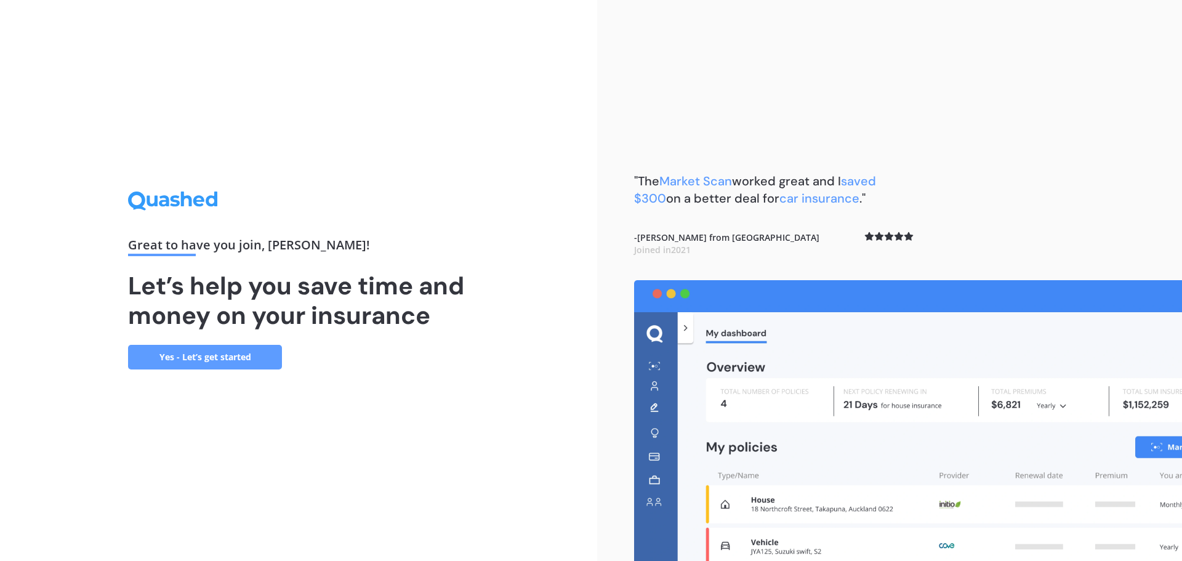
click at [226, 355] on link "Yes - Let’s get started" at bounding box center [205, 357] width 154 height 25
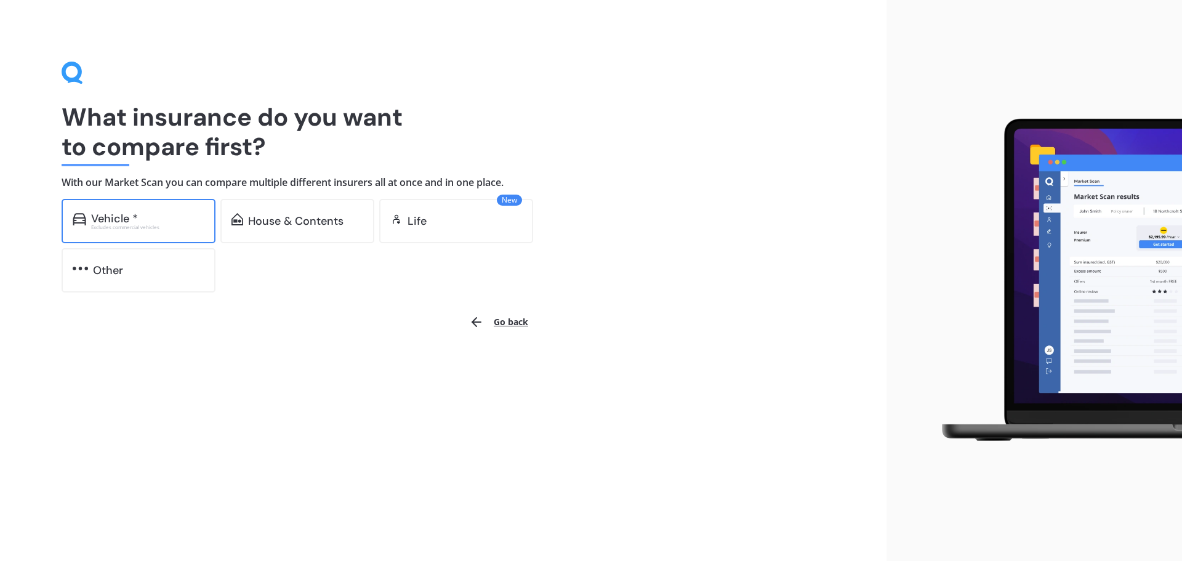
click at [171, 232] on div "Vehicle * Excludes commercial vehicles" at bounding box center [139, 221] width 154 height 44
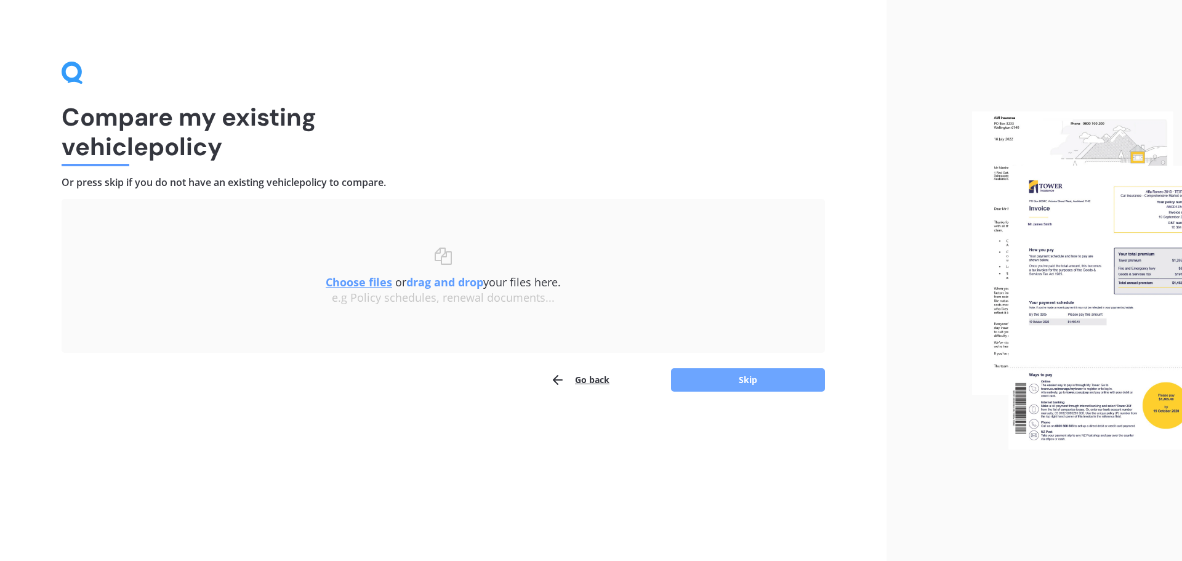
click at [730, 384] on button "Skip" at bounding box center [748, 379] width 154 height 23
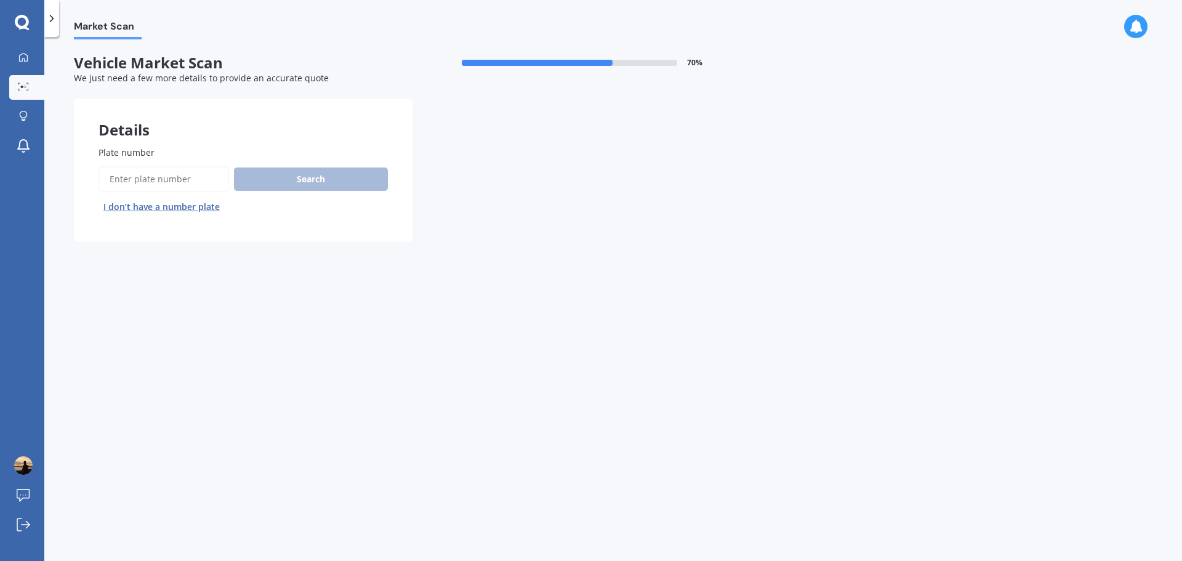
click at [173, 179] on input "Plate number" at bounding box center [164, 179] width 131 height 26
type input "hea731"
click at [0, 0] on button "Next" at bounding box center [0, 0] width 0 height 0
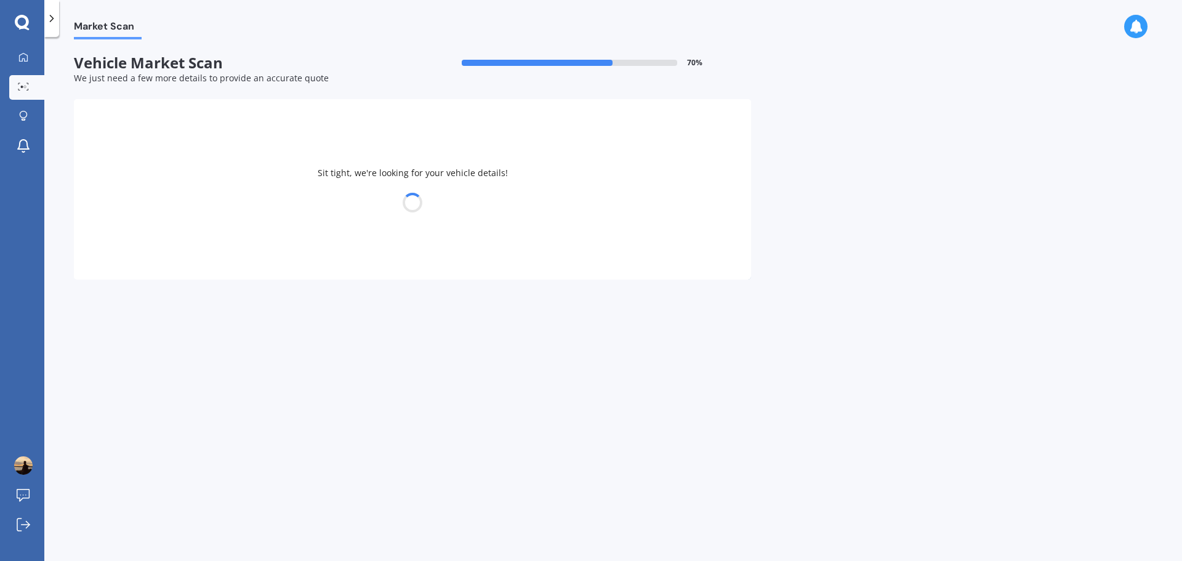
select select "TOYOTA"
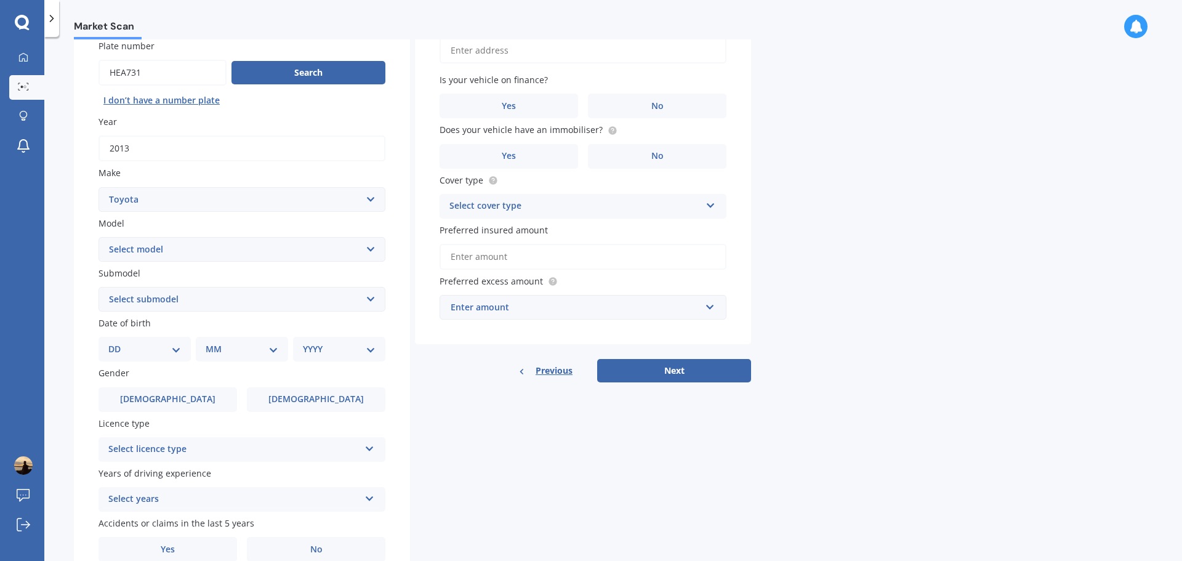
scroll to position [123, 0]
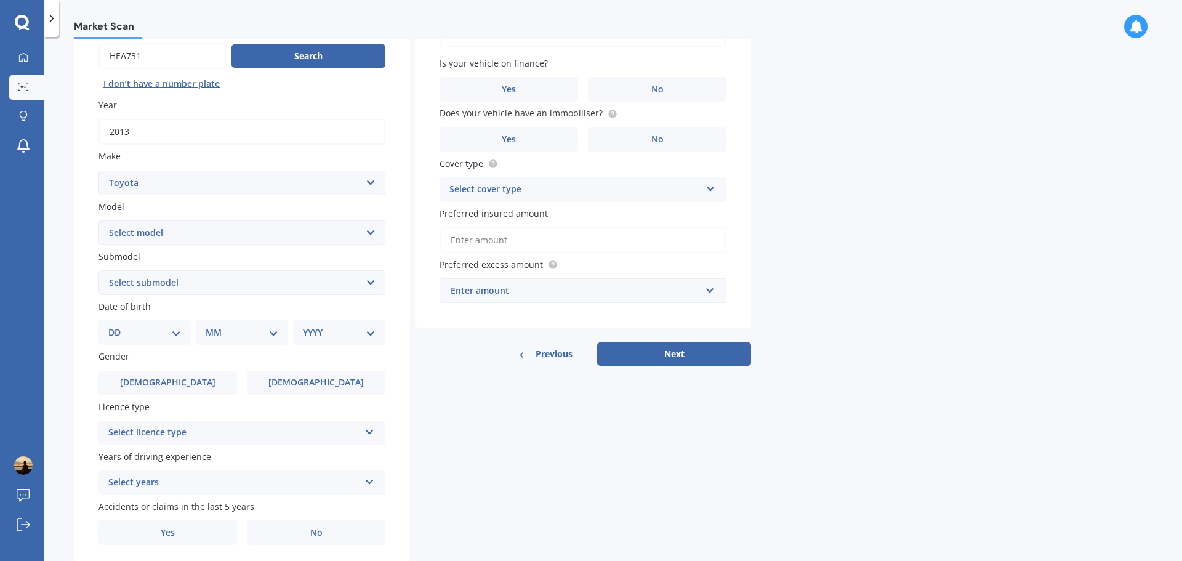
click at [165, 334] on select "DD 01 02 03 04 05 06 07 08 09 10 11 12 13 14 15 16 17 18 19 20 21 22 23 24 25 2…" at bounding box center [144, 333] width 73 height 14
select select "08"
click at [118, 326] on select "DD 01 02 03 04 05 06 07 08 09 10 11 12 13 14 15 16 17 18 19 20 21 22 23 24 25 2…" at bounding box center [144, 333] width 73 height 14
click at [270, 328] on select "MM 01 02 03 04 05 06 07 08 09 10 11 12" at bounding box center [245, 333] width 68 height 14
click at [211, 326] on select "MM 01 02 03 04 05 06 07 08 09 10 11 12" at bounding box center [245, 333] width 68 height 14
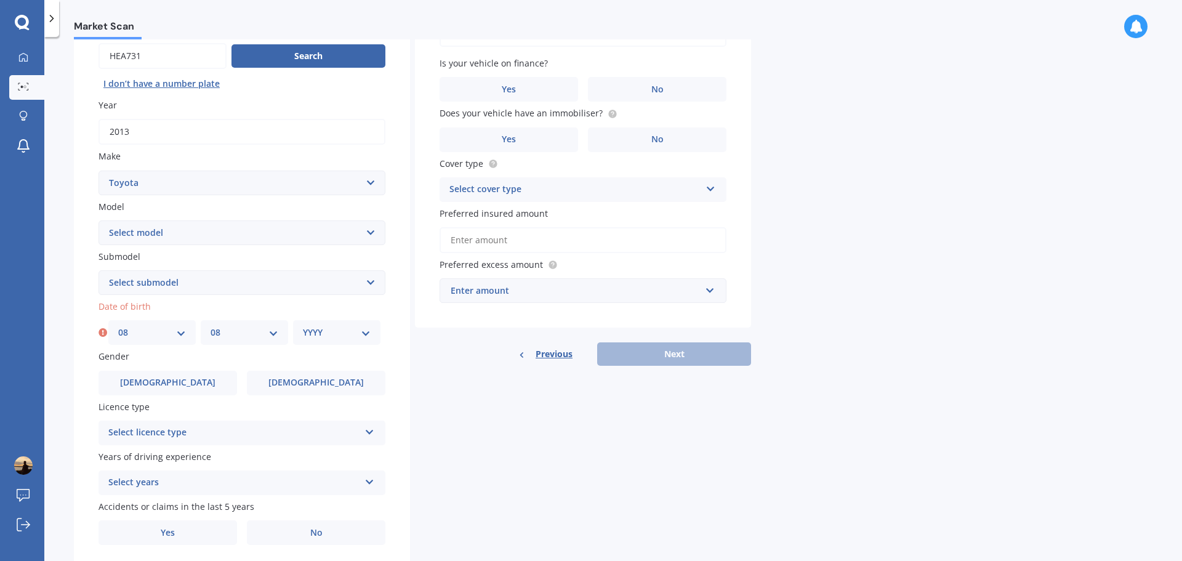
click at [283, 331] on div "MM 01 02 03 04 05 06 07 08 09 10 11 12" at bounding box center [244, 332] width 87 height 25
click at [273, 331] on select "MM 01 02 03 04 05 06 07 08 09 10 11 12" at bounding box center [245, 333] width 68 height 14
select select "09"
click at [211, 326] on select "MM 01 02 03 04 05 06 07 08 09 10 11 12" at bounding box center [245, 333] width 68 height 14
click at [371, 323] on div "YYYY 2025 2024 2023 2022 2021 2020 2019 2018 2017 2016 2015 2014 2013 2012 2011…" at bounding box center [336, 332] width 87 height 25
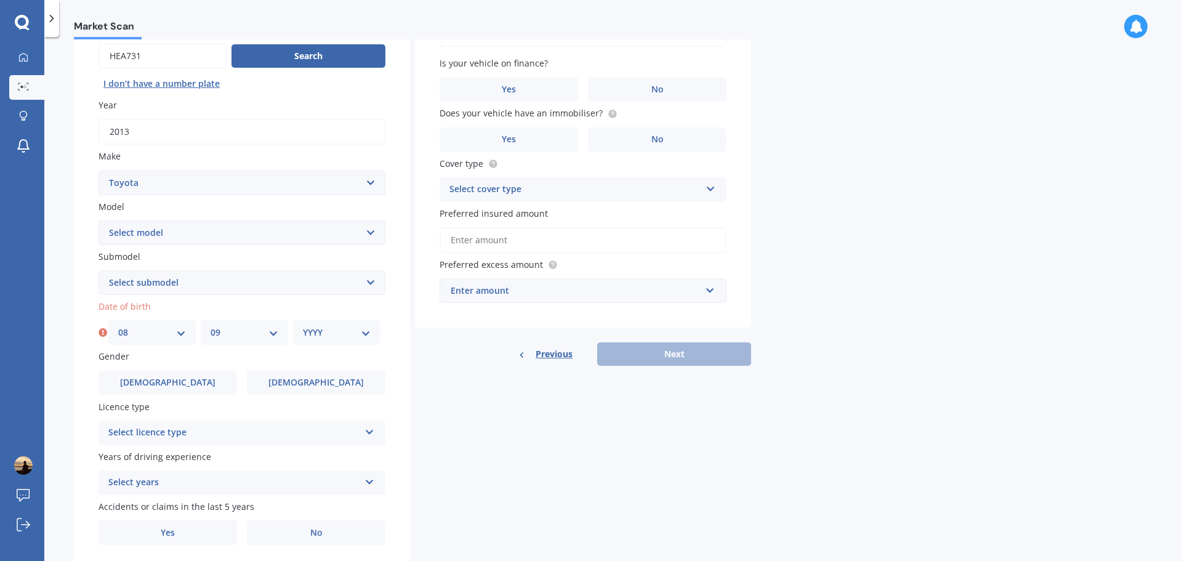
click at [369, 329] on select "YYYY 2025 2024 2023 2022 2021 2020 2019 2018 2017 2016 2015 2014 2013 2012 2011…" at bounding box center [337, 333] width 68 height 14
select select "1994"
click at [303, 326] on select "YYYY 2025 2024 2023 2022 2021 2020 2019 2018 2017 2016 2015 2014 2013 2012 2011…" at bounding box center [337, 333] width 68 height 14
click at [181, 281] on select "Select submodel" at bounding box center [242, 282] width 287 height 25
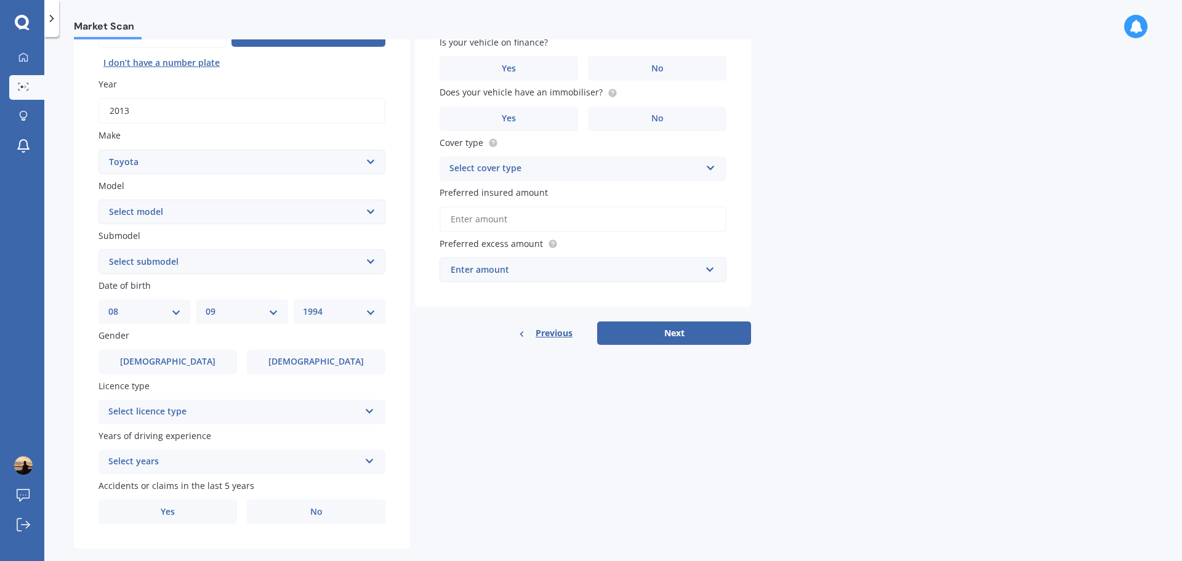
scroll to position [164, 0]
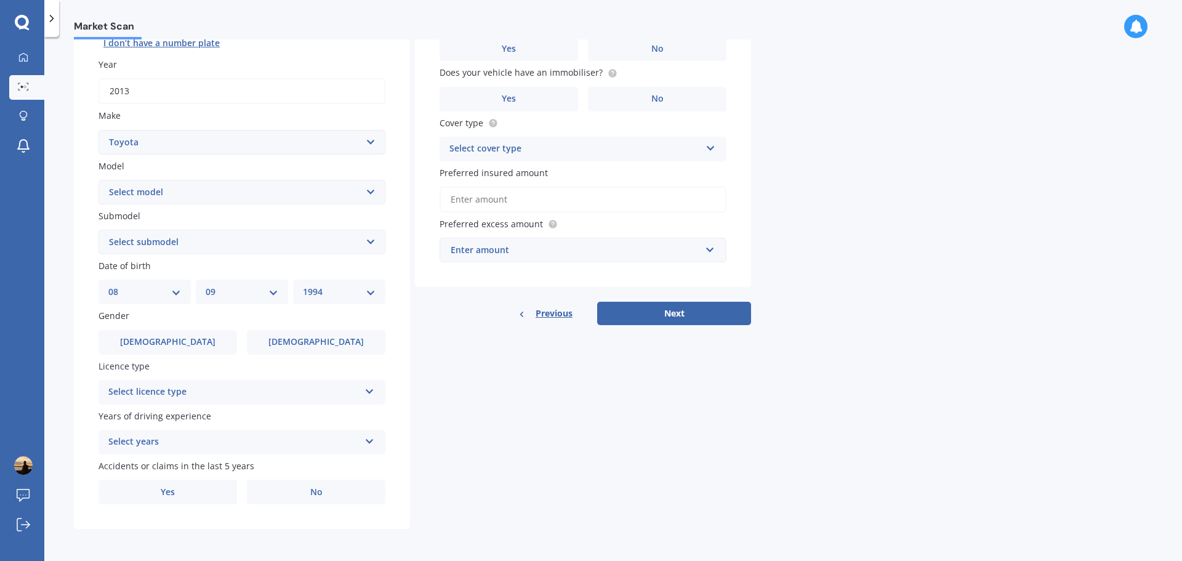
click at [195, 388] on div "Select licence type" at bounding box center [233, 392] width 251 height 15
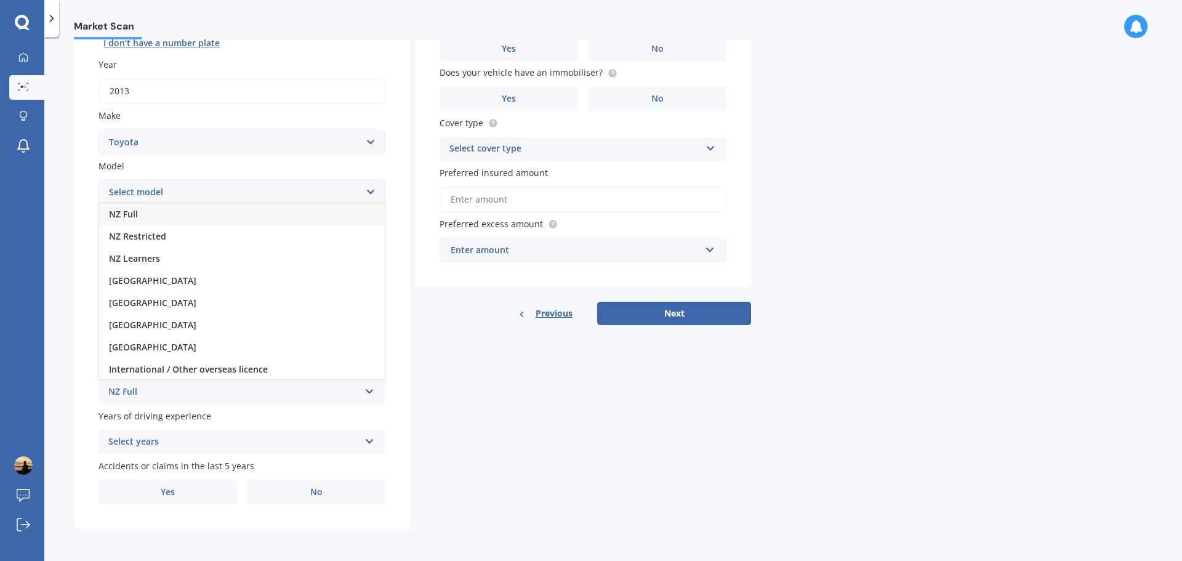
click at [154, 214] on div "NZ Full" at bounding box center [242, 214] width 286 height 22
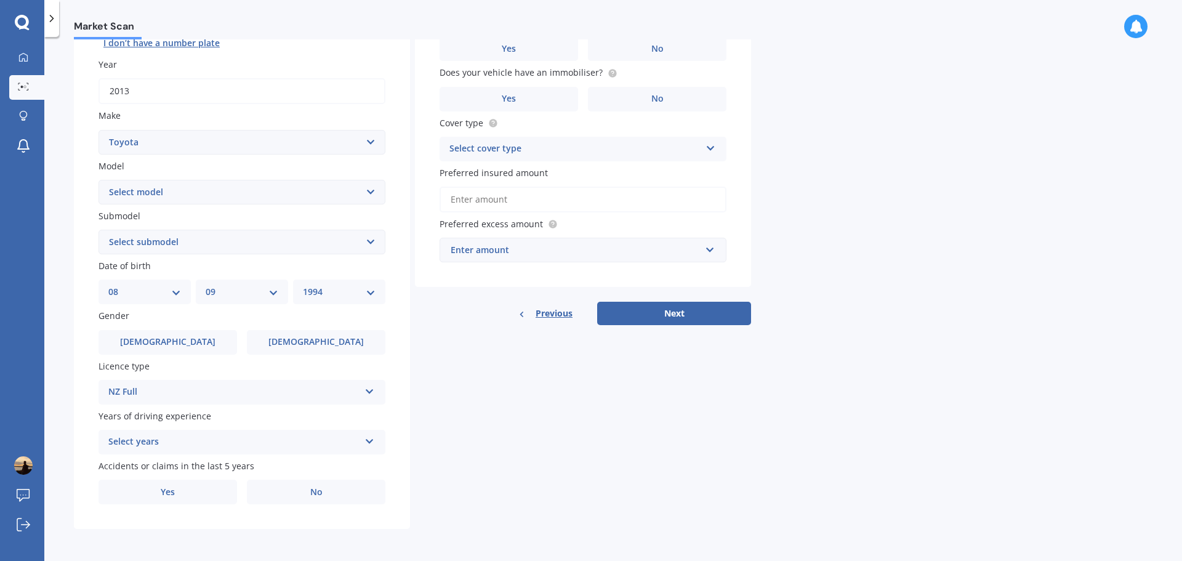
click at [264, 438] on div "Select years" at bounding box center [233, 442] width 251 height 15
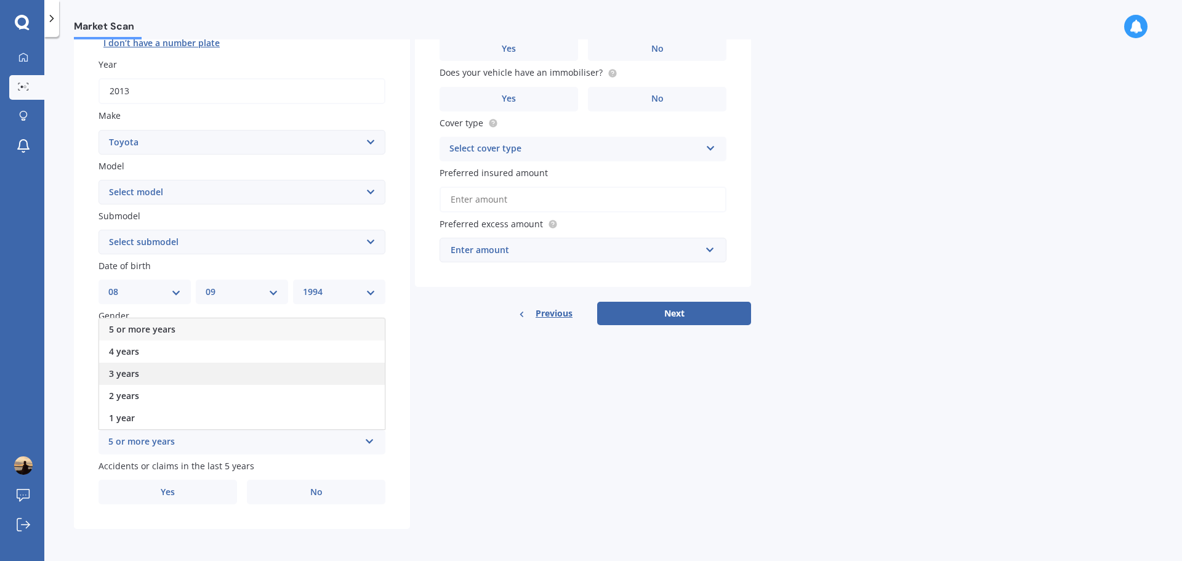
click at [169, 365] on div "3 years" at bounding box center [242, 374] width 286 height 22
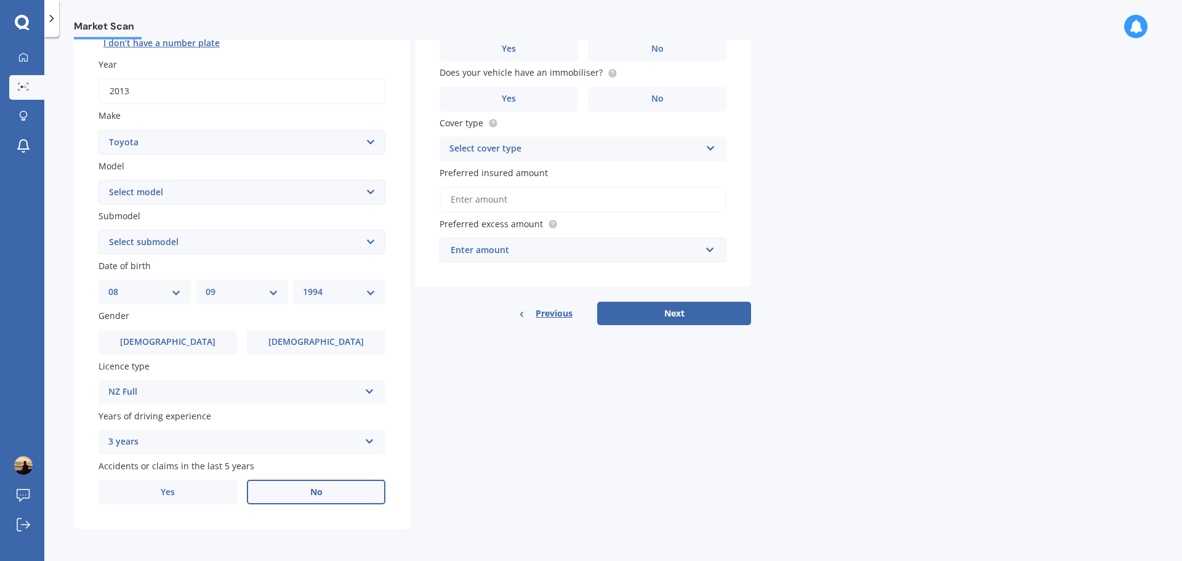
click at [273, 488] on label "No" at bounding box center [316, 492] width 139 height 25
click at [0, 0] on input "No" at bounding box center [0, 0] width 0 height 0
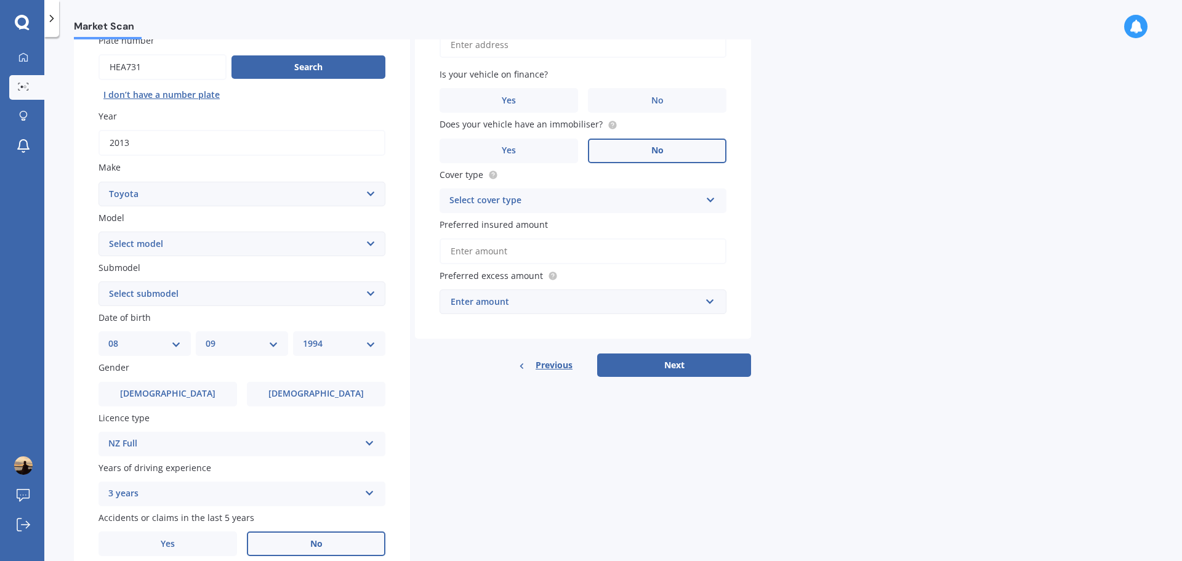
scroll to position [0, 0]
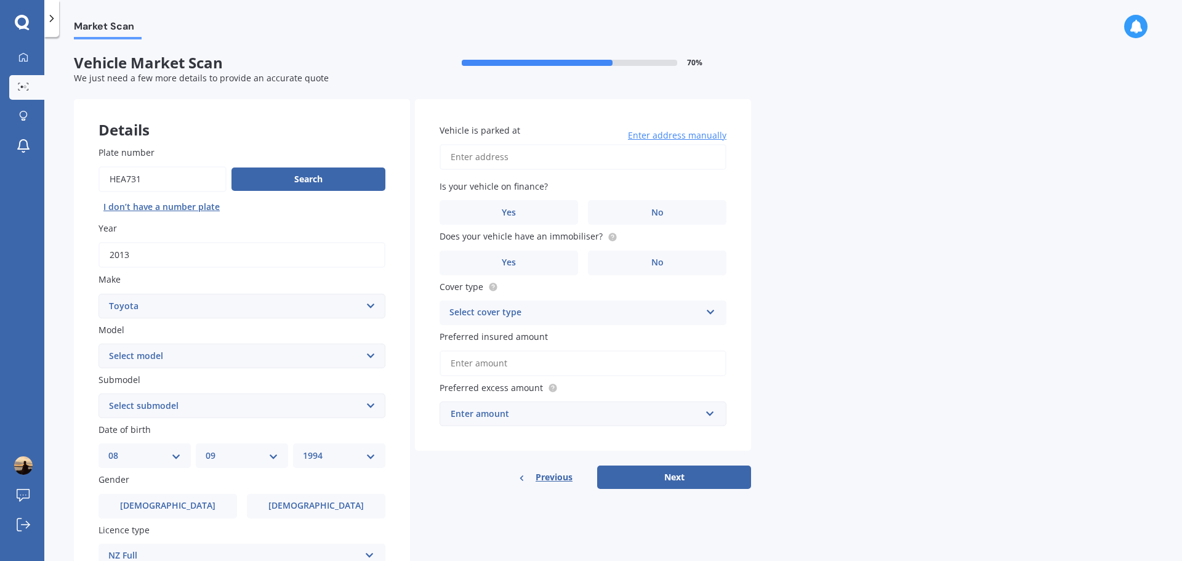
click at [526, 154] on input "Vehicle is parked at" at bounding box center [583, 157] width 287 height 26
click at [529, 155] on input "13 Margan avenueManukau Papatoetoe, New Zealand 2025" at bounding box center [583, 157] width 287 height 26
click at [542, 196] on span "avenue Manukau" at bounding box center [545, 196] width 84 height 12
drag, startPoint x: 513, startPoint y: 180, endPoint x: 522, endPoint y: 192, distance: 15.0
type input "[STREET_ADDRESS][PERSON_NAME]"
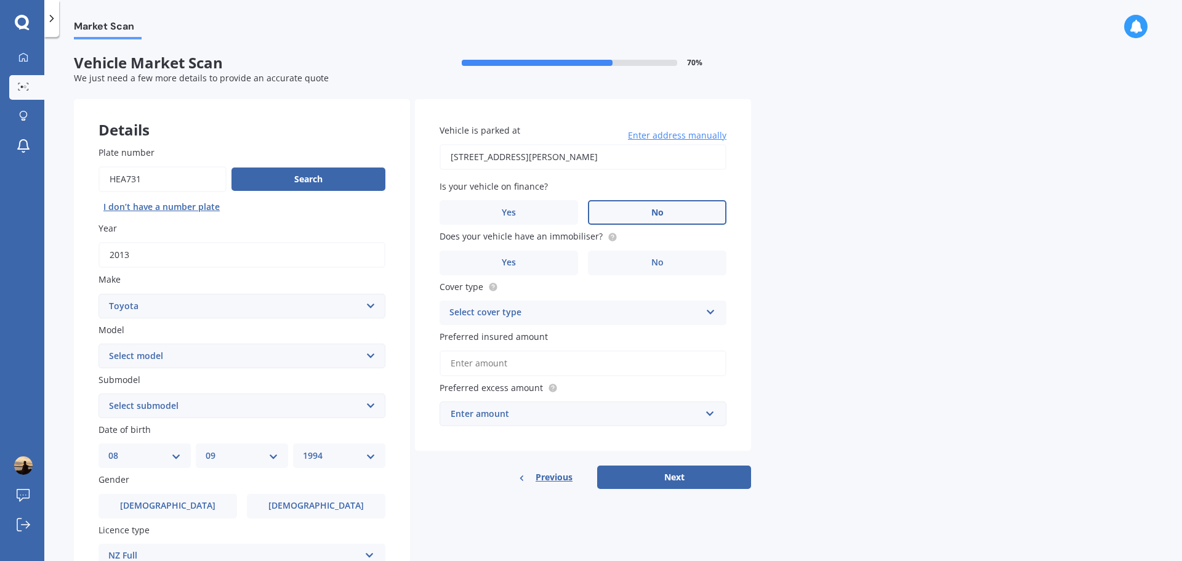
click at [622, 216] on label "No" at bounding box center [657, 212] width 139 height 25
click at [0, 0] on input "No" at bounding box center [0, 0] width 0 height 0
click at [628, 264] on label "No" at bounding box center [657, 263] width 139 height 25
click at [0, 0] on input "No" at bounding box center [0, 0] width 0 height 0
click at [603, 311] on div "Select cover type" at bounding box center [575, 312] width 251 height 15
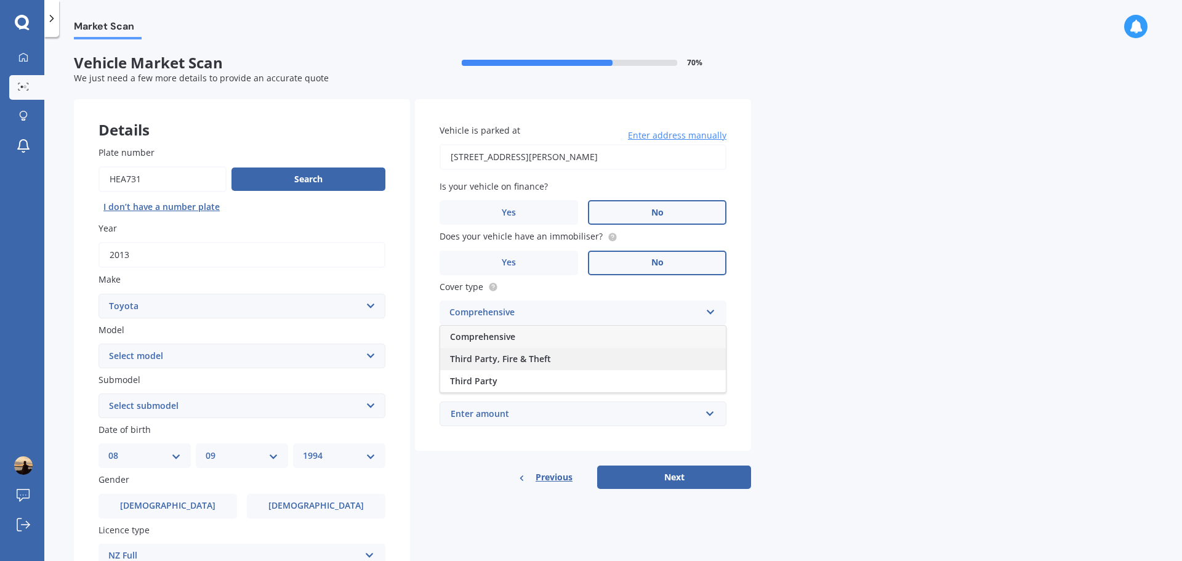
click at [546, 352] on div "Third Party, Fire & Theft" at bounding box center [583, 359] width 286 height 22
click at [546, 360] on input "Preferred insured amount" at bounding box center [583, 363] width 287 height 26
click at [565, 408] on div "Enter amount" at bounding box center [576, 414] width 250 height 14
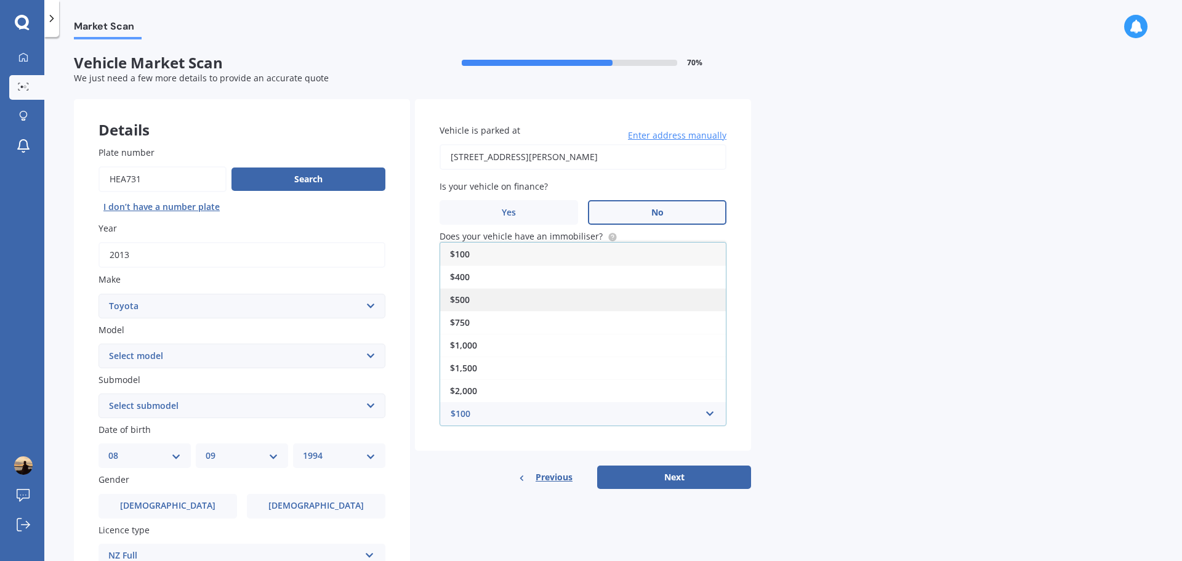
click at [495, 299] on div "$500" at bounding box center [583, 299] width 286 height 23
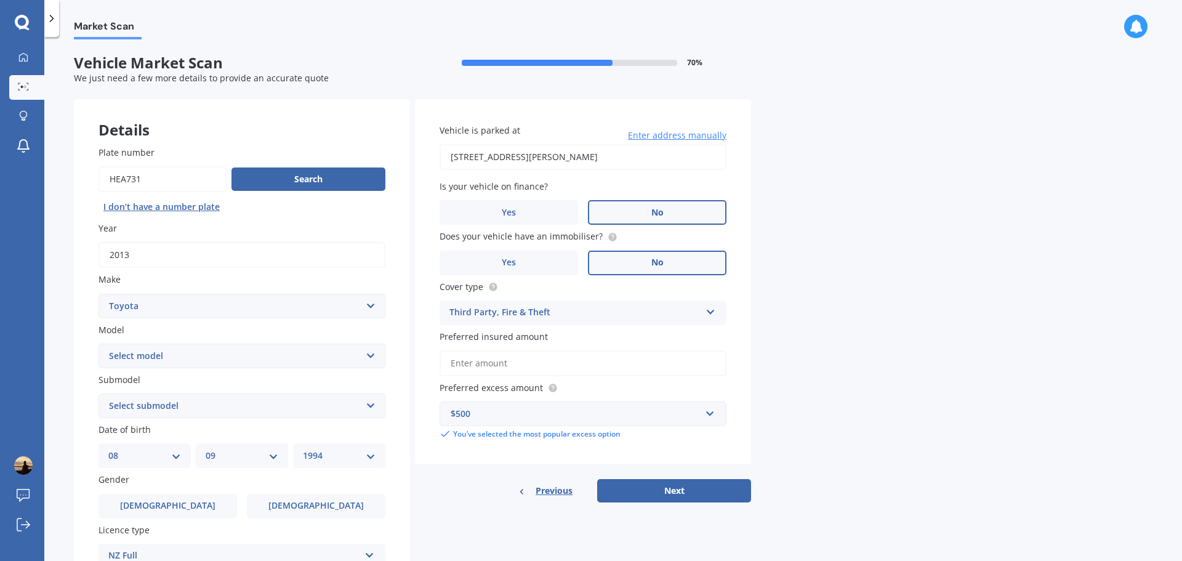
click at [516, 362] on input "Preferred insured amount" at bounding box center [583, 363] width 287 height 26
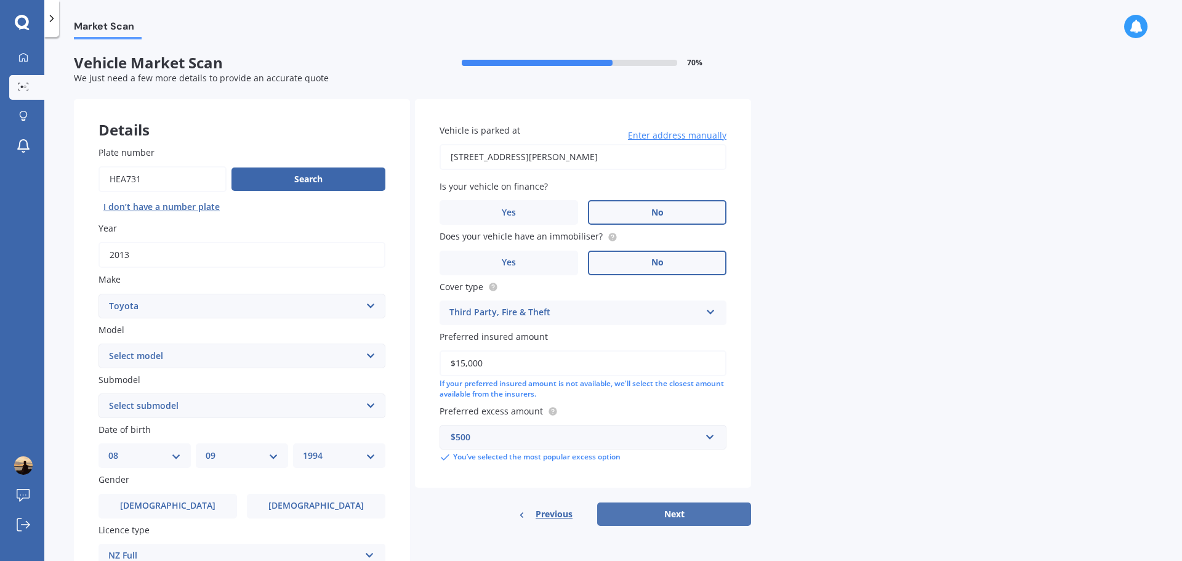
type input "$15,000"
click at [675, 517] on button "Next" at bounding box center [674, 513] width 154 height 23
click at [246, 358] on select "Select model 4 Runner 86 [PERSON_NAME] Alphard Altezza Aqua Aristo Aurion Auris…" at bounding box center [242, 356] width 287 height 25
select select "RAV-4"
click at [99, 344] on select "Select model 4 Runner 86 [PERSON_NAME] Alphard Altezza Aqua Aristo Aurion Auris…" at bounding box center [242, 356] width 287 height 25
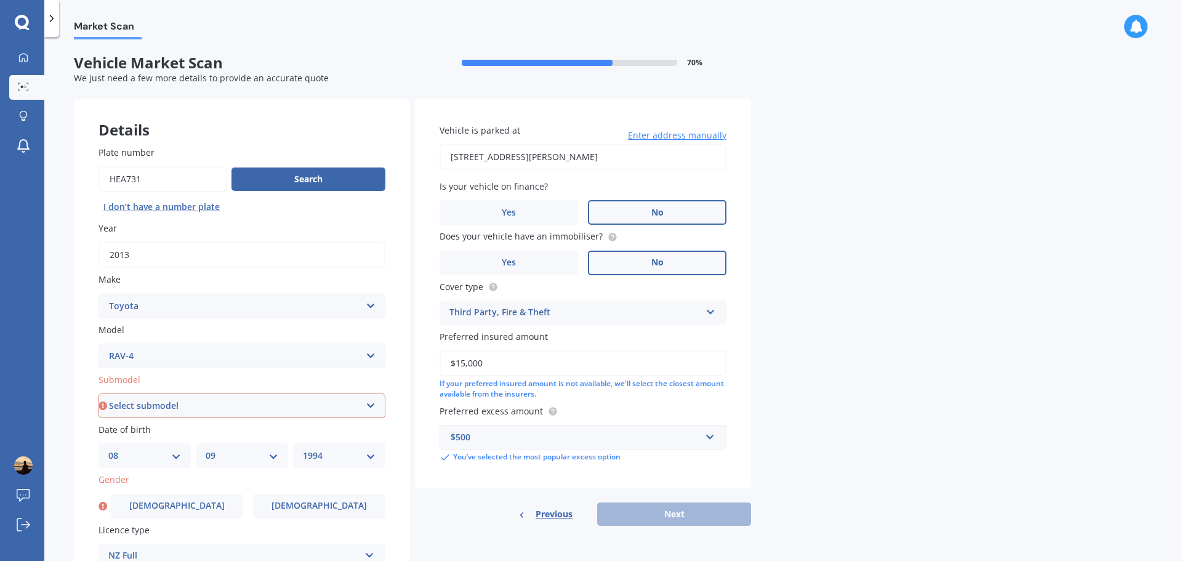
click at [171, 397] on select "Select submodel Diesel EV GX SUV 2.2/4WD/6AT Hybrid Hybrid 2WD Petrol" at bounding box center [242, 405] width 287 height 25
select select "PETROL"
click at [99, 393] on select "Select submodel Diesel EV GX SUV 2.2/4WD/6AT Hybrid Hybrid 2WD Petrol" at bounding box center [242, 405] width 287 height 25
click at [906, 405] on div "Market Scan Vehicle Market Scan 70 % We just need a few more details to provide…" at bounding box center [613, 301] width 1138 height 524
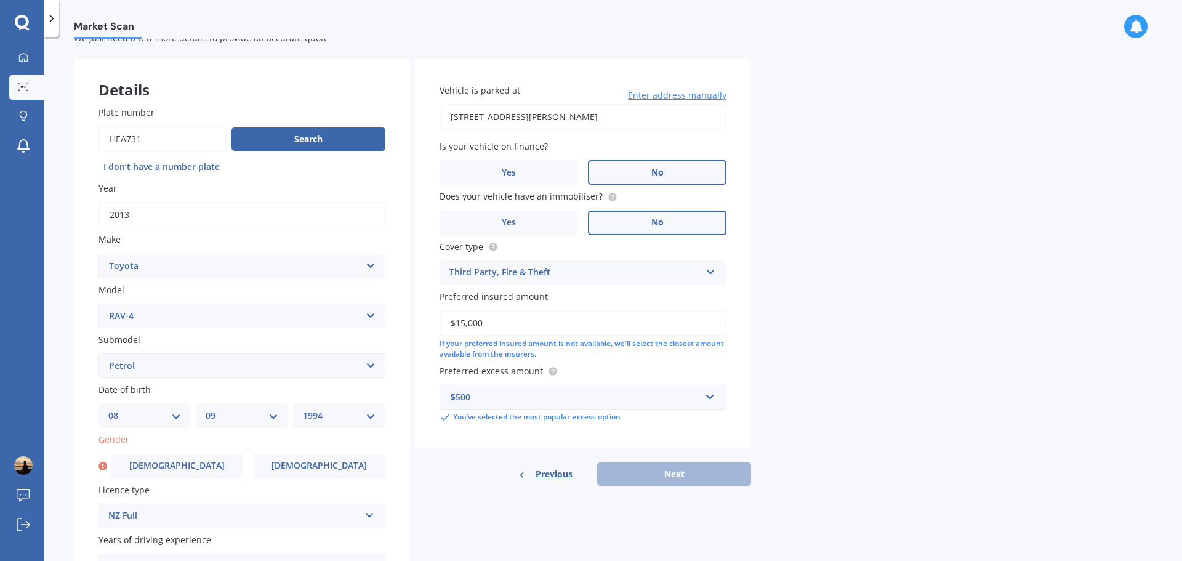
scroll to position [62, 0]
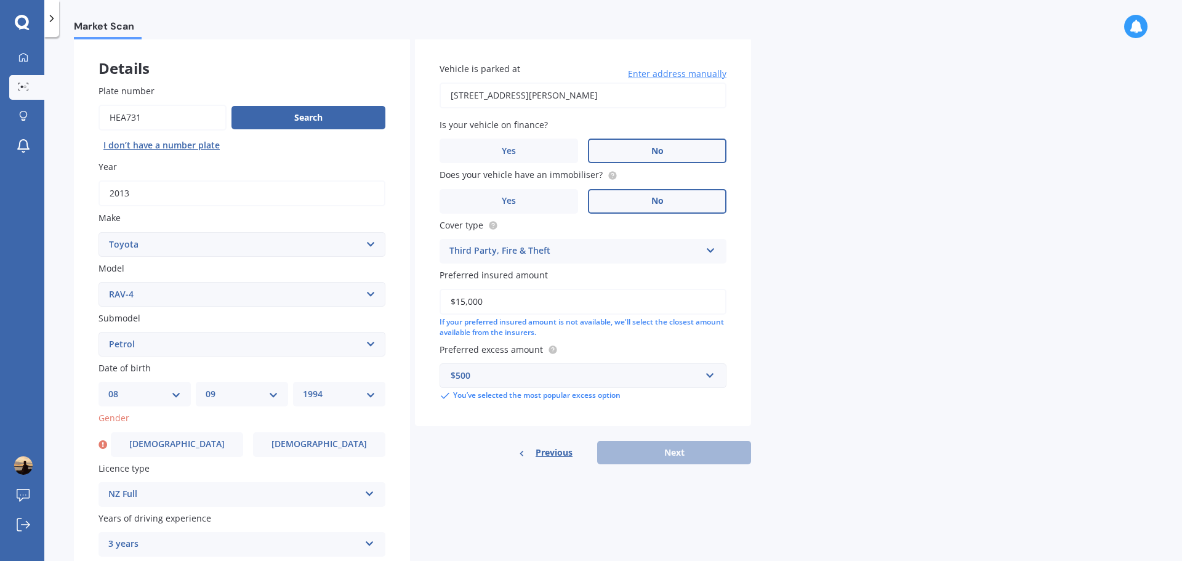
click at [676, 444] on div "Previous Next" at bounding box center [583, 452] width 336 height 23
click at [676, 452] on div "Previous Next" at bounding box center [583, 452] width 336 height 23
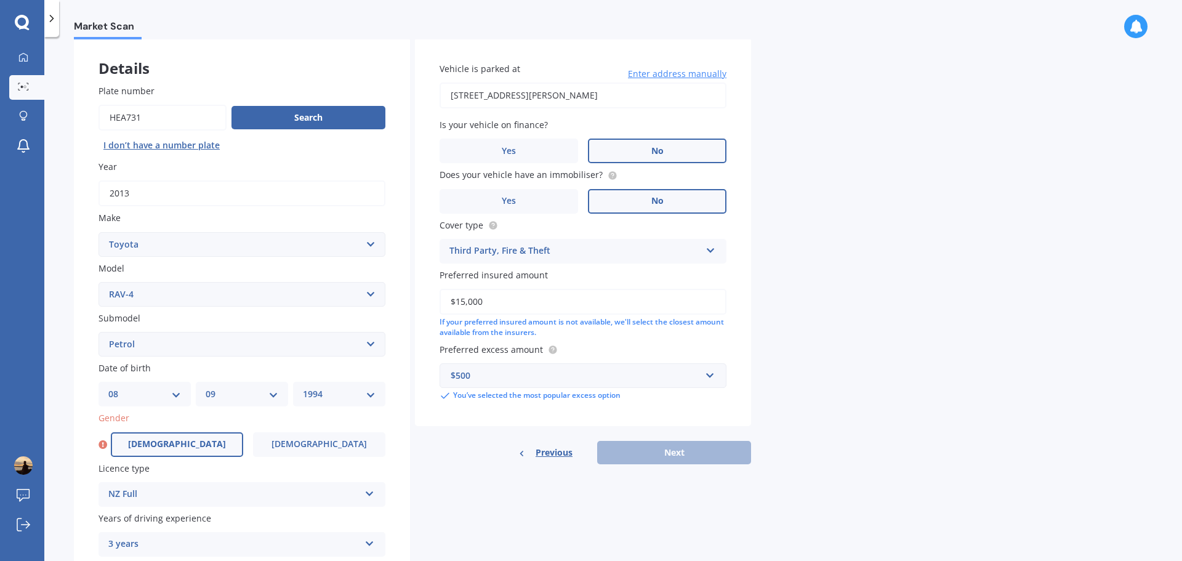
click at [208, 450] on label "[DEMOGRAPHIC_DATA]" at bounding box center [177, 444] width 132 height 25
click at [0, 0] on input "[DEMOGRAPHIC_DATA]" at bounding box center [0, 0] width 0 height 0
click at [644, 461] on button "Next" at bounding box center [674, 452] width 154 height 23
select select "08"
select select "09"
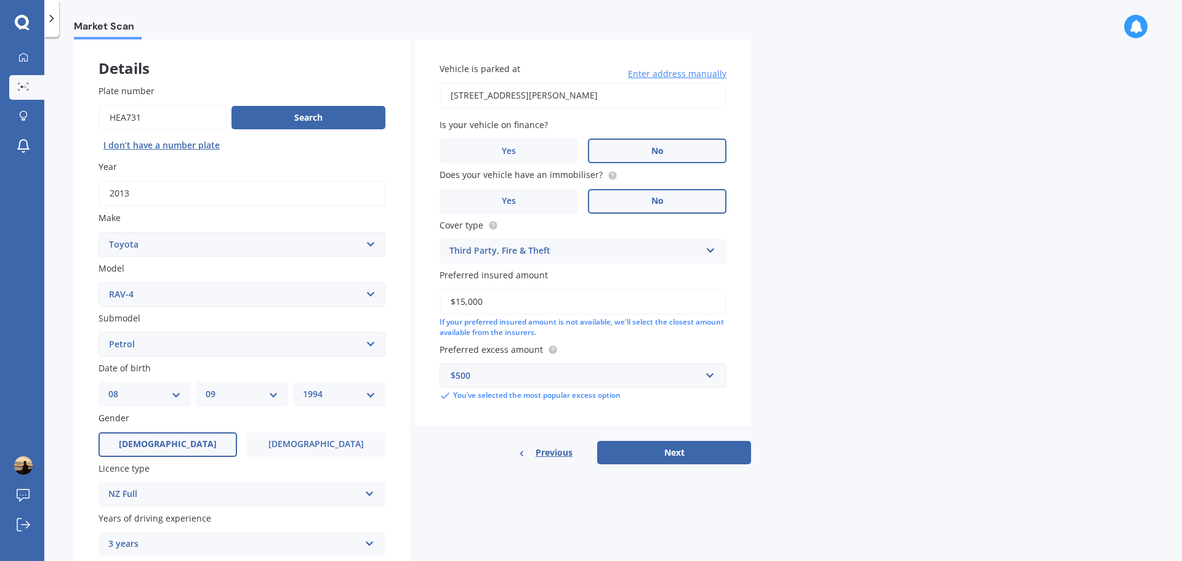
select select "1994"
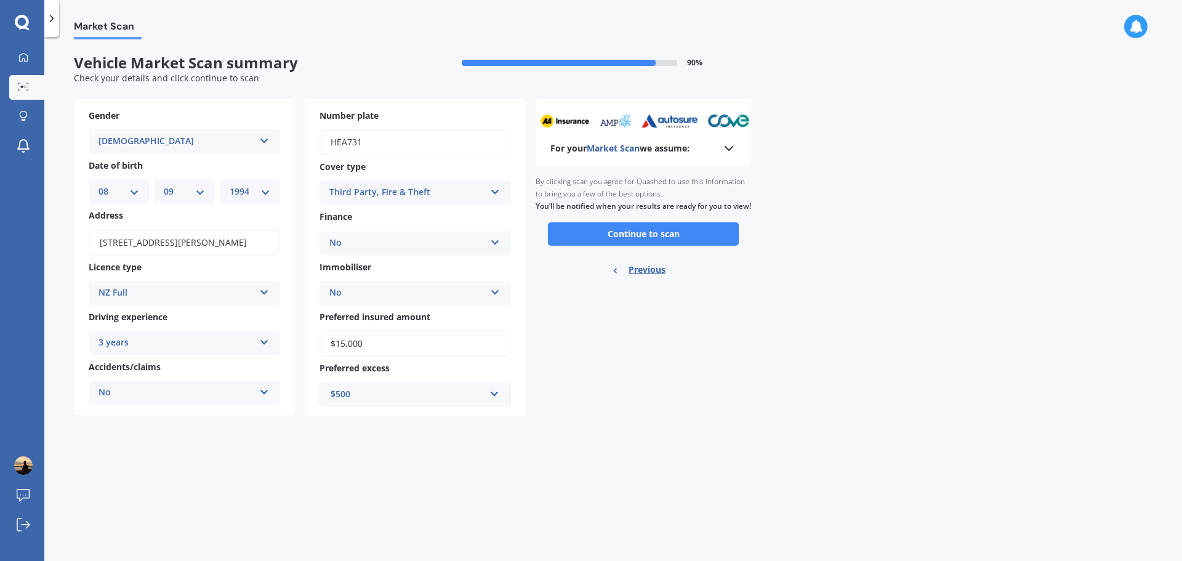
scroll to position [0, 0]
click at [680, 246] on button "Continue to scan" at bounding box center [643, 233] width 191 height 23
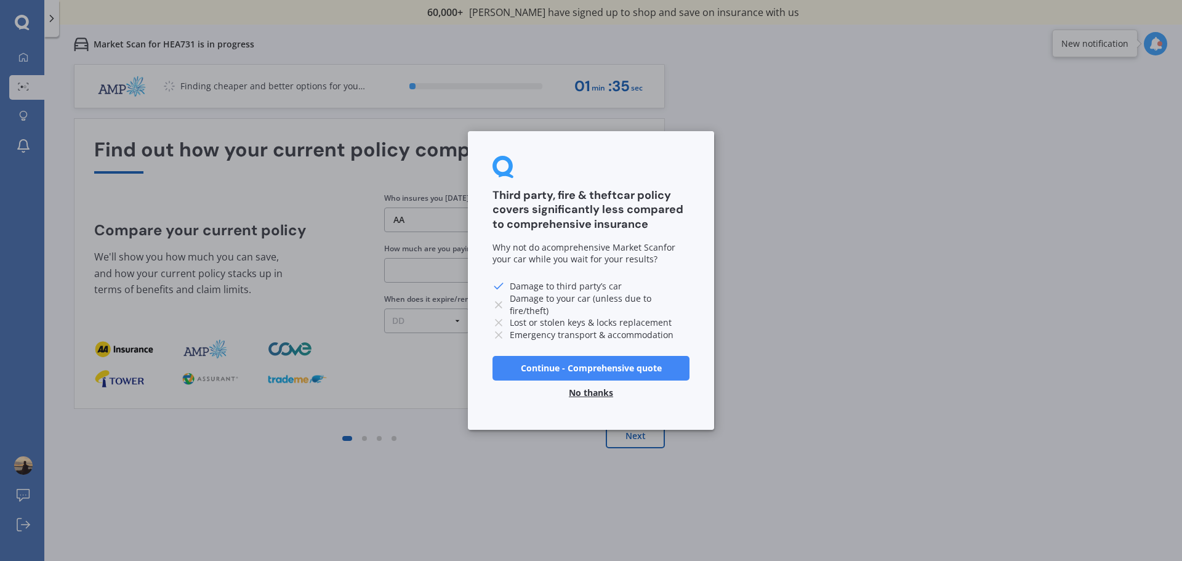
click at [592, 393] on button "No thanks" at bounding box center [591, 393] width 59 height 25
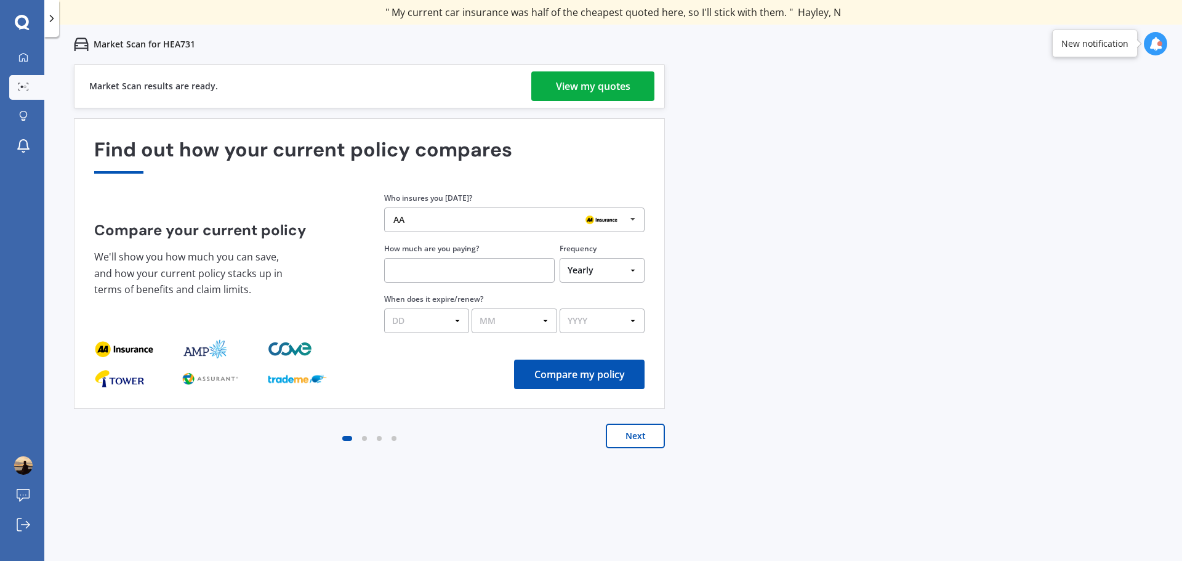
click at [581, 90] on div "View my quotes" at bounding box center [593, 86] width 75 height 30
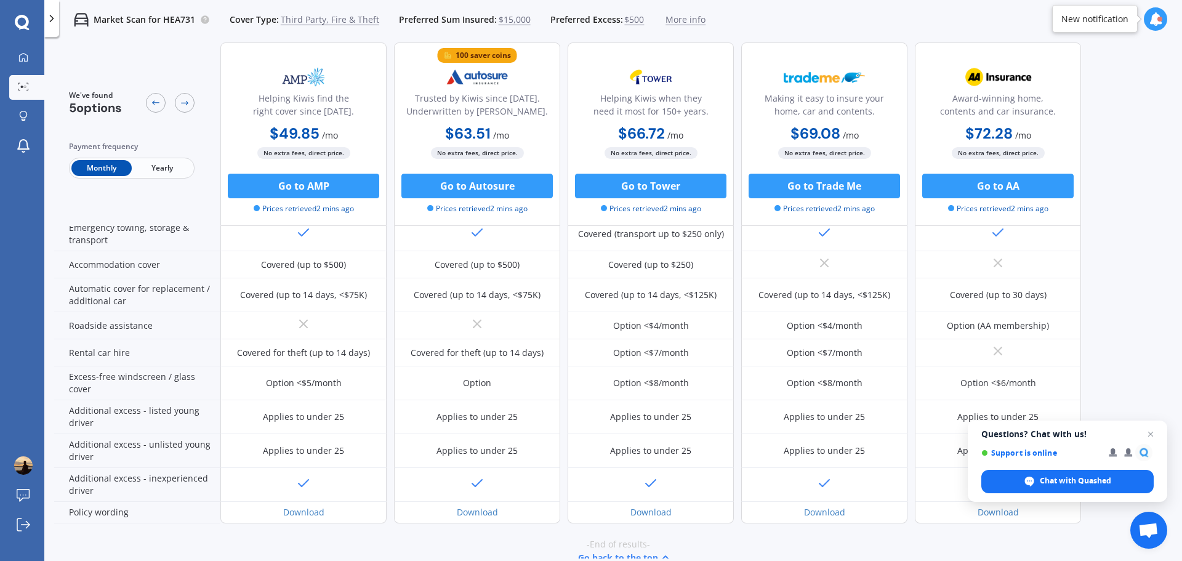
scroll to position [292, 0]
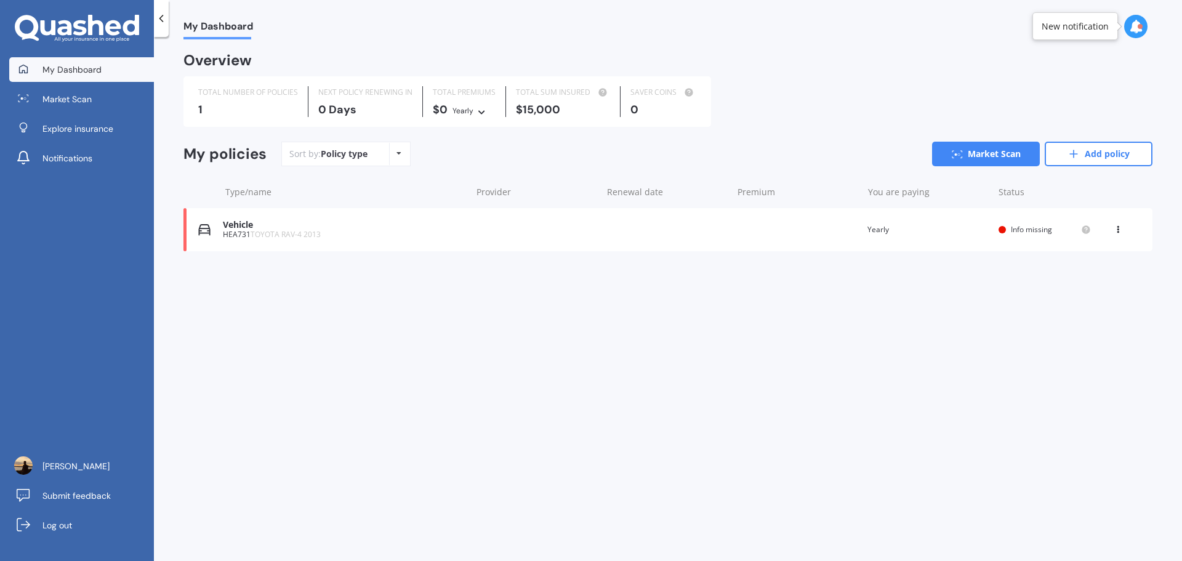
click at [233, 227] on div "Vehicle" at bounding box center [344, 225] width 242 height 10
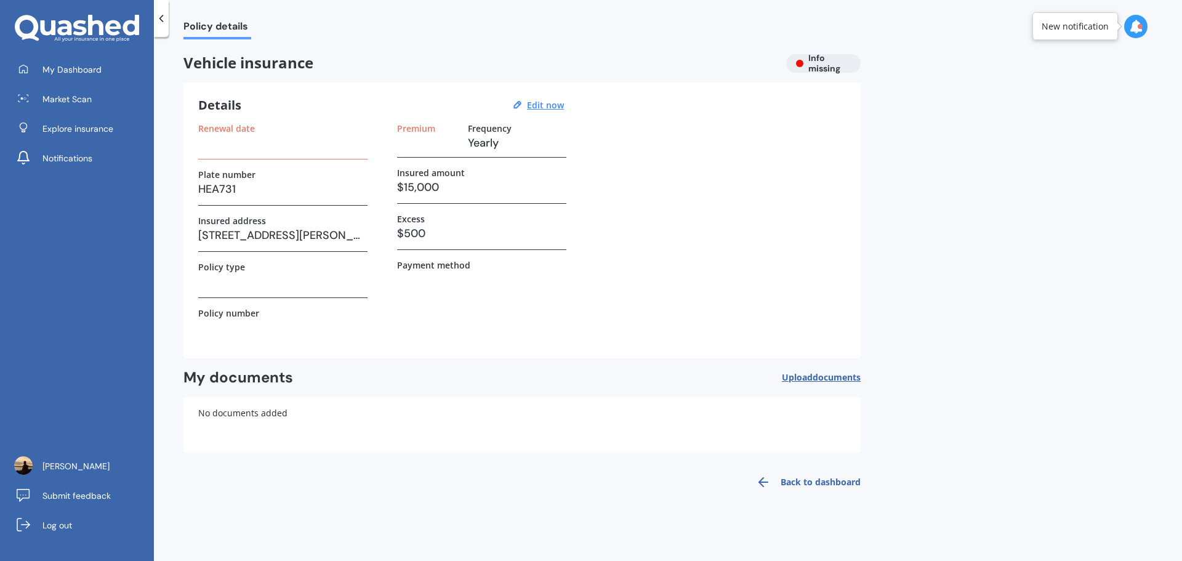
click at [254, 275] on h3 at bounding box center [282, 281] width 169 height 18
click at [277, 147] on h3 at bounding box center [282, 143] width 169 height 18
click at [50, 97] on span "Market Scan" at bounding box center [66, 99] width 49 height 12
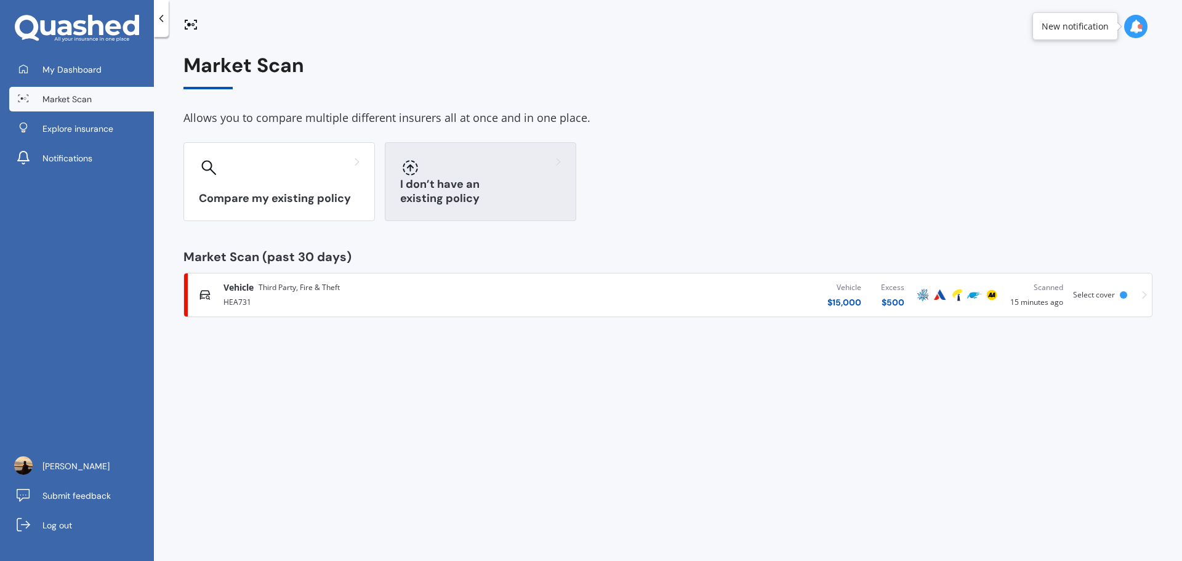
click at [430, 196] on h3 "I don’t have an existing policy" at bounding box center [480, 191] width 161 height 28
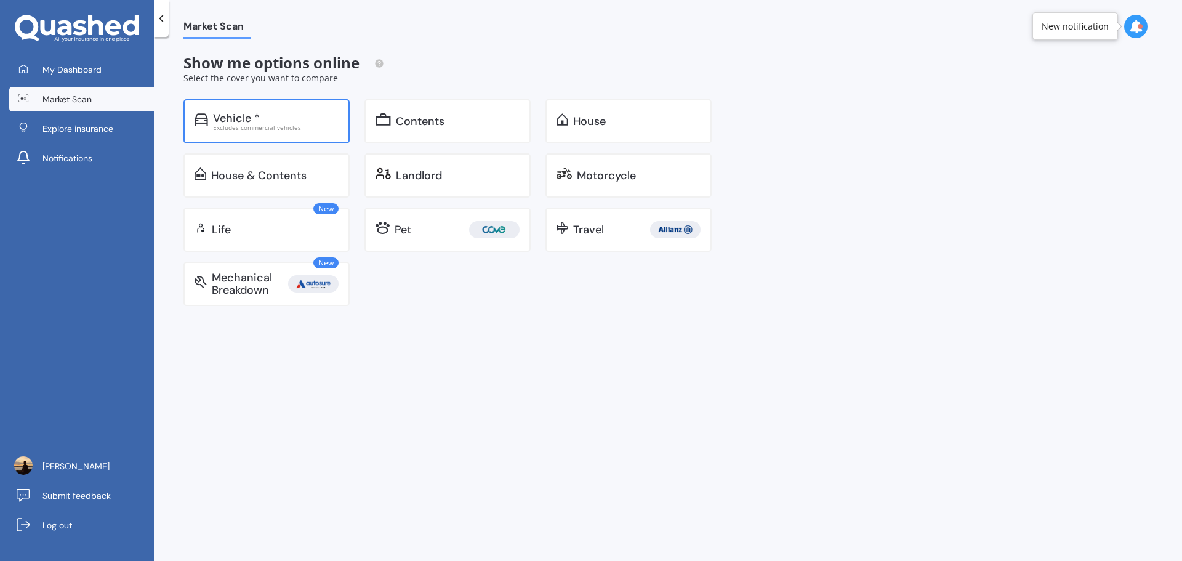
click at [272, 125] on div "Excludes commercial vehicles" at bounding box center [276, 127] width 126 height 6
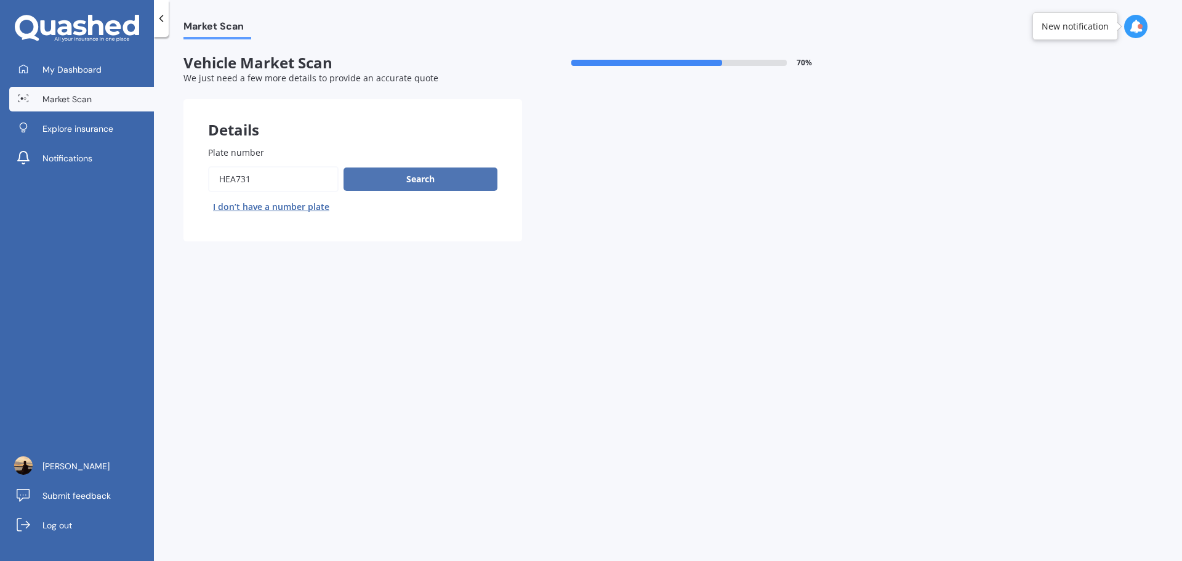
click at [429, 177] on button "Search" at bounding box center [421, 178] width 154 height 23
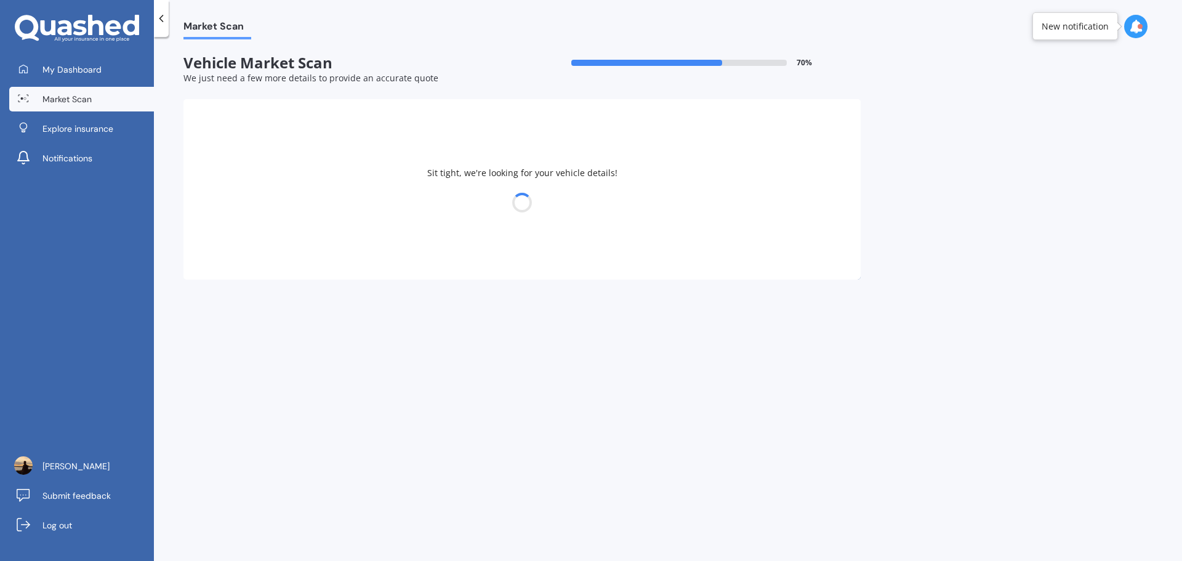
select select "TOYOTA"
select select "08"
select select "09"
select select "1994"
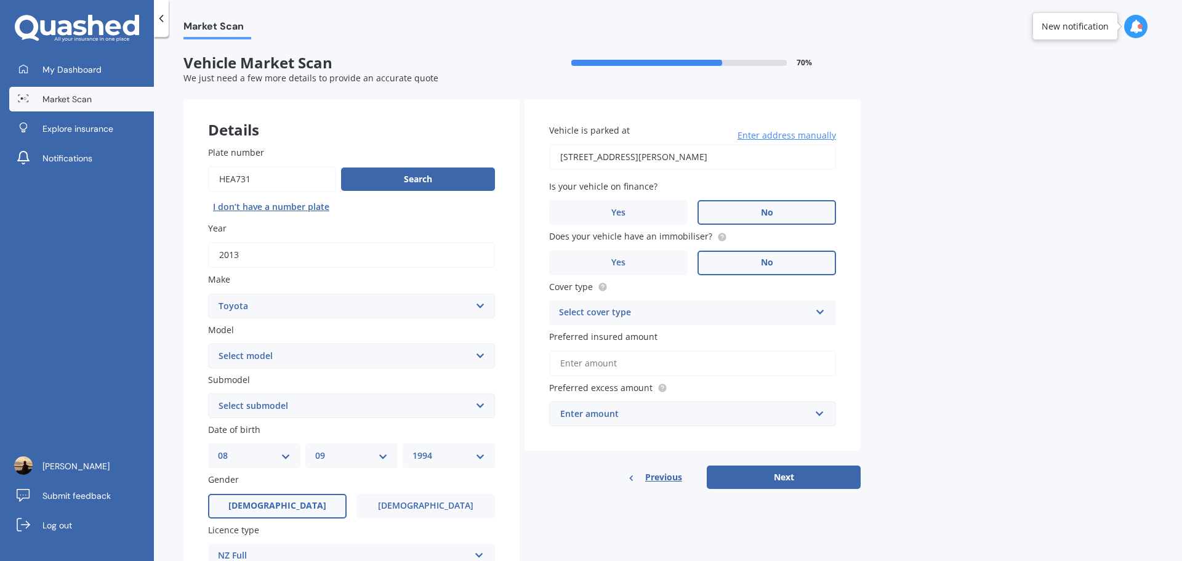
click at [291, 360] on select "Select model 4 Runner 86 [PERSON_NAME] Alphard Altezza Aqua Aristo Aurion Auris…" at bounding box center [351, 356] width 287 height 25
select select "RAV-4"
click at [208, 344] on select "Select model 4 Runner 86 [PERSON_NAME] Alphard Altezza Aqua Aristo Aurion Auris…" at bounding box center [351, 356] width 287 height 25
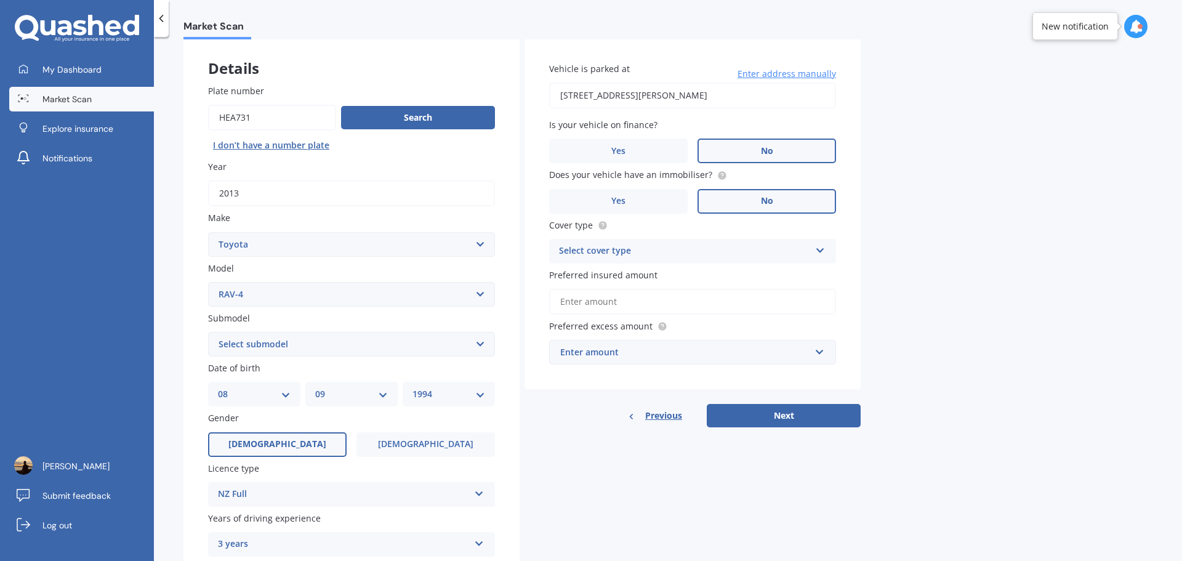
click at [311, 348] on select "Select submodel Diesel EV GX SUV 2.2/4WD/6AT Hybrid Hybrid 2WD Petrol" at bounding box center [351, 344] width 287 height 25
select select "GX SUV 2.2/4WD/6AT"
click at [208, 332] on select "Select submodel Diesel EV GX SUV 2.2/4WD/6AT Hybrid Hybrid 2WD Petrol" at bounding box center [351, 344] width 287 height 25
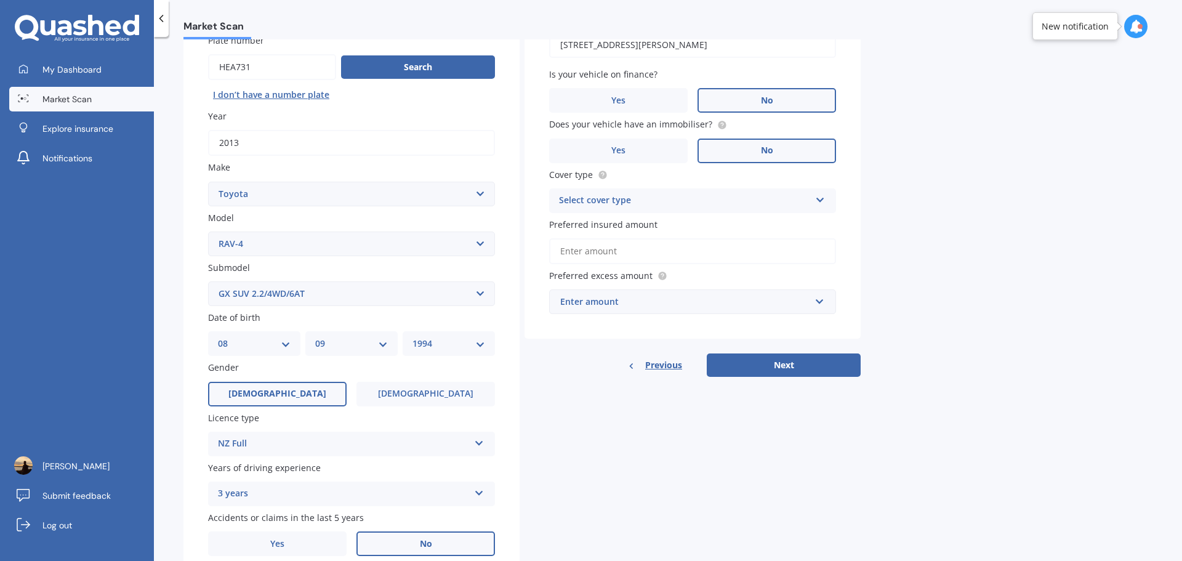
scroll to position [164, 0]
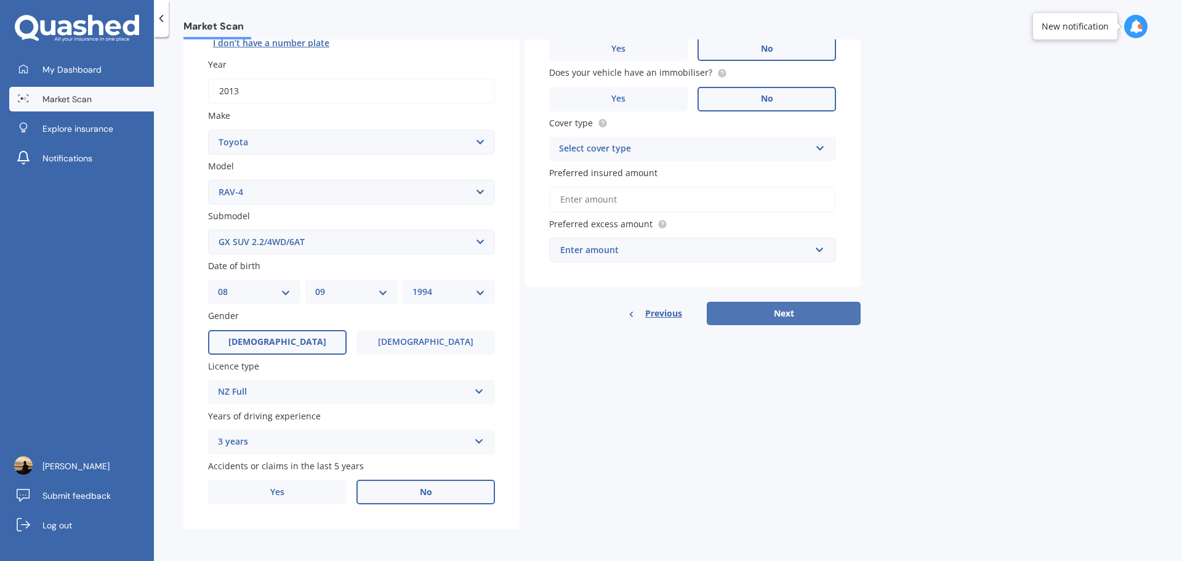
click at [759, 312] on button "Next" at bounding box center [784, 313] width 154 height 23
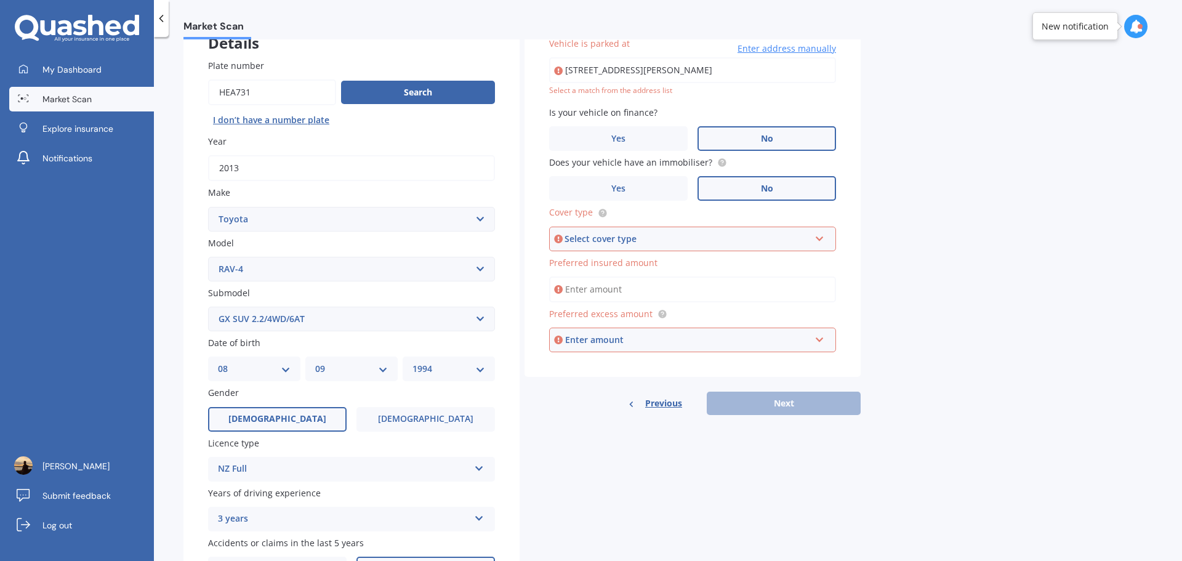
scroll to position [84, 0]
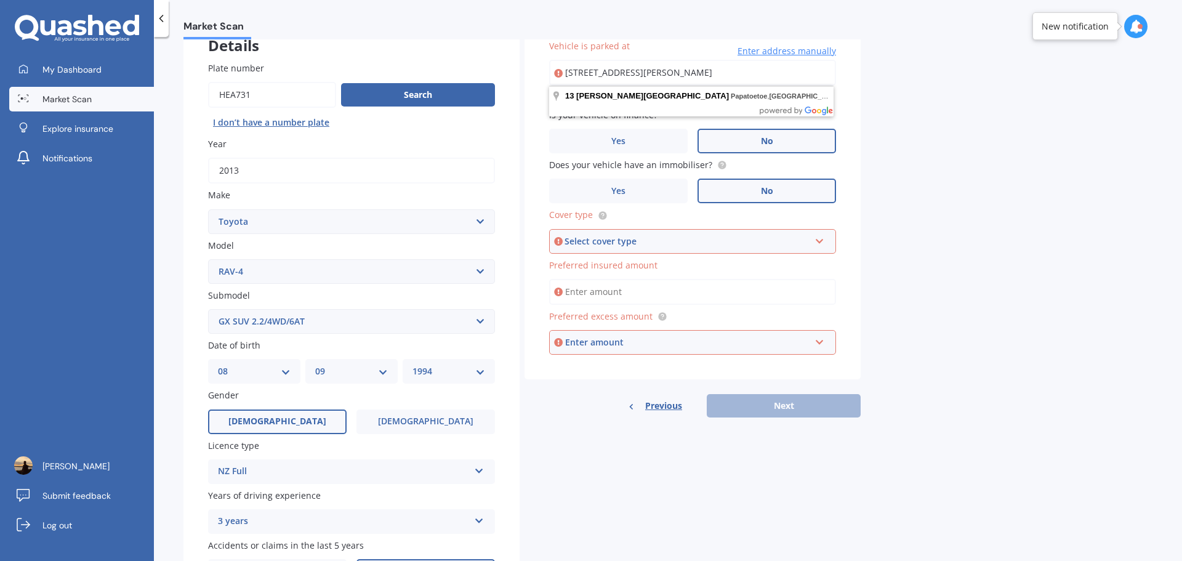
click at [589, 239] on div "Select cover type" at bounding box center [687, 242] width 245 height 14
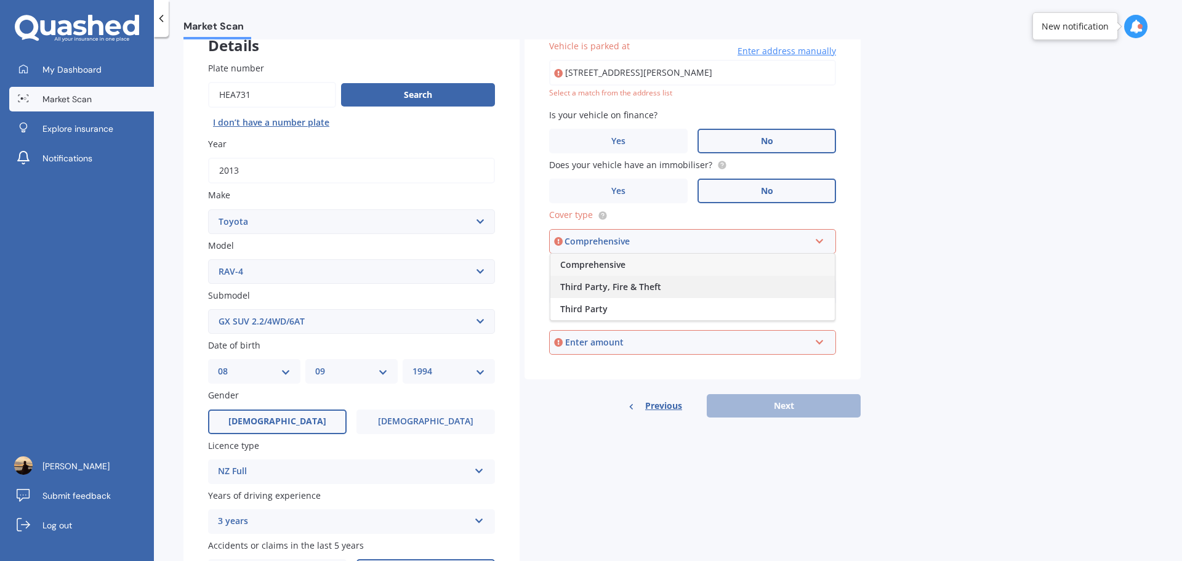
click at [643, 288] on span "Third Party, Fire & Theft" at bounding box center [610, 287] width 101 height 12
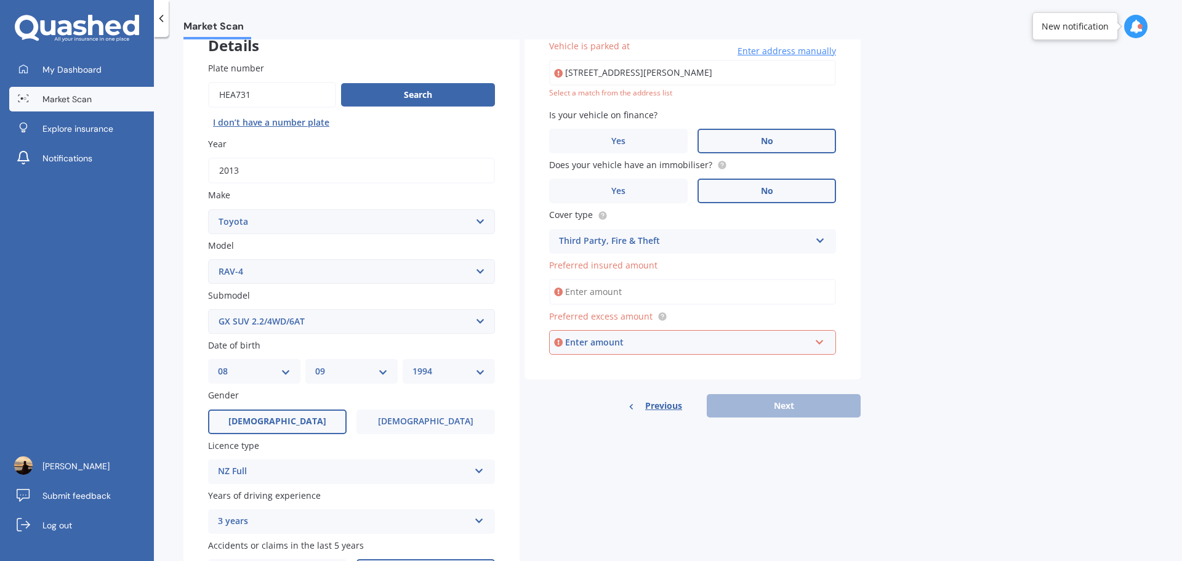
click at [643, 246] on div "Third Party, Fire & Theft" at bounding box center [684, 241] width 251 height 15
click at [903, 245] on div "Market Scan Vehicle Market Scan 70 % We just need a few more details to provide…" at bounding box center [668, 301] width 1028 height 524
click at [592, 287] on input "Preferred insured amount" at bounding box center [692, 292] width 287 height 26
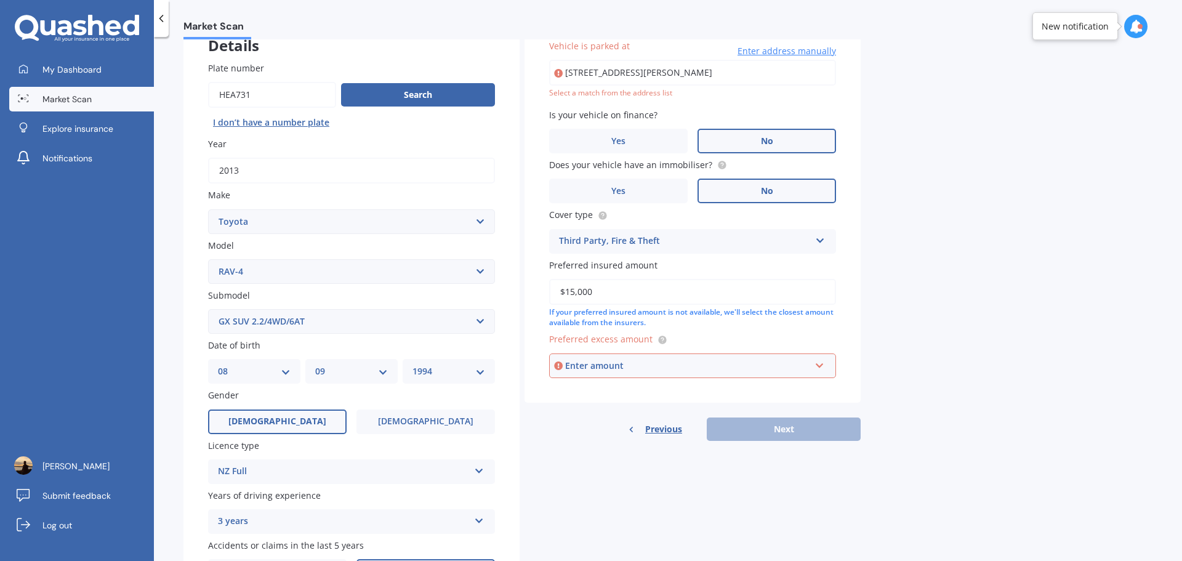
type input "$15,000"
click at [609, 370] on div "Enter amount" at bounding box center [687, 366] width 245 height 14
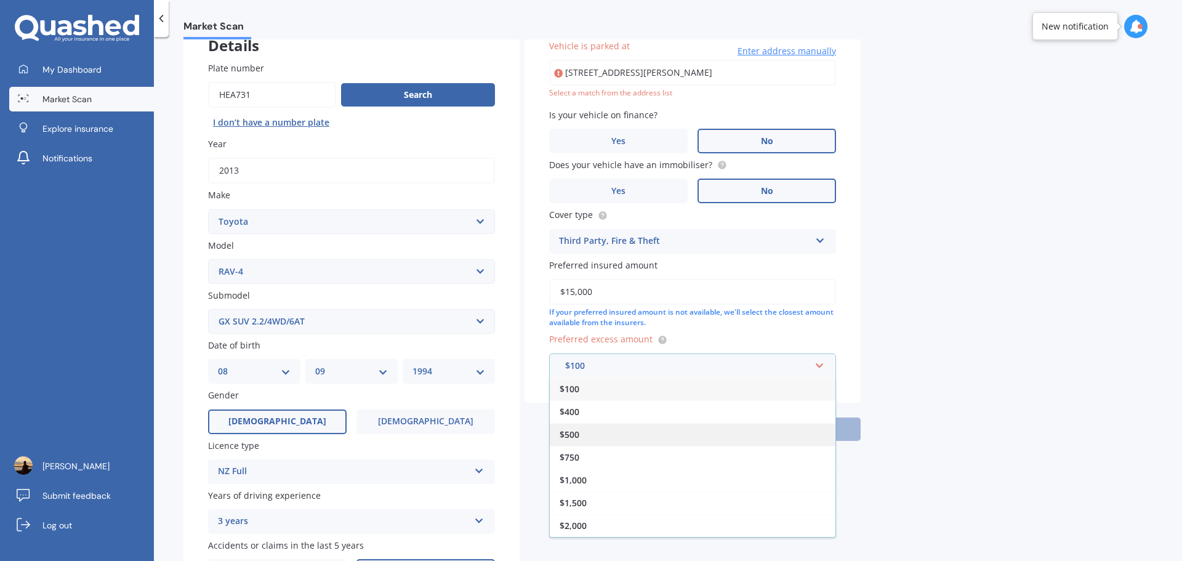
click at [599, 430] on div "$500" at bounding box center [693, 434] width 286 height 23
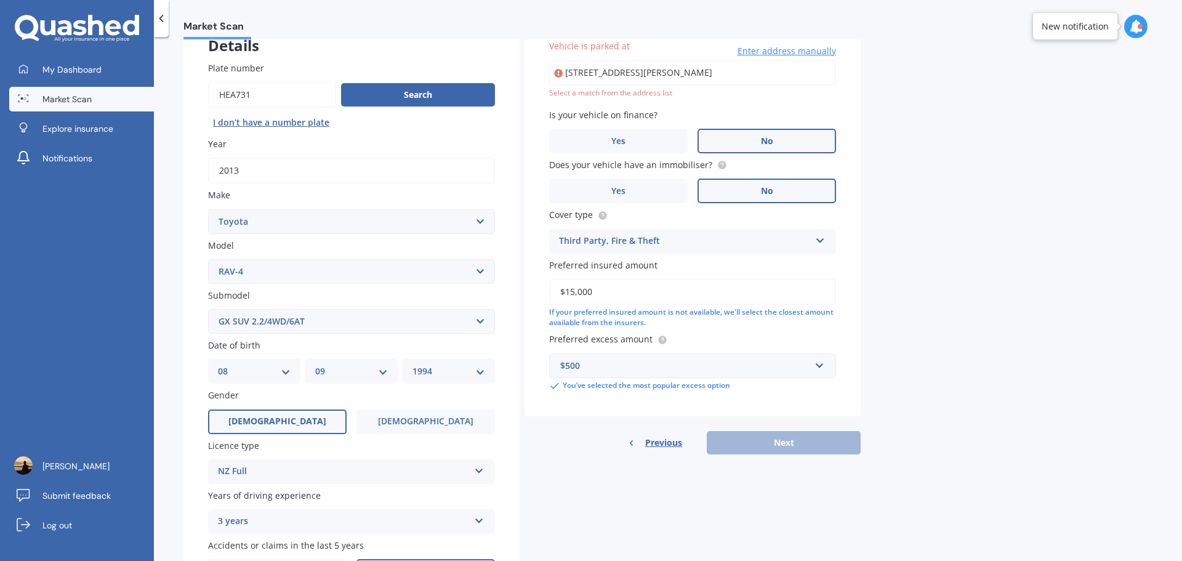
click at [832, 450] on div "Previous Next" at bounding box center [693, 442] width 336 height 23
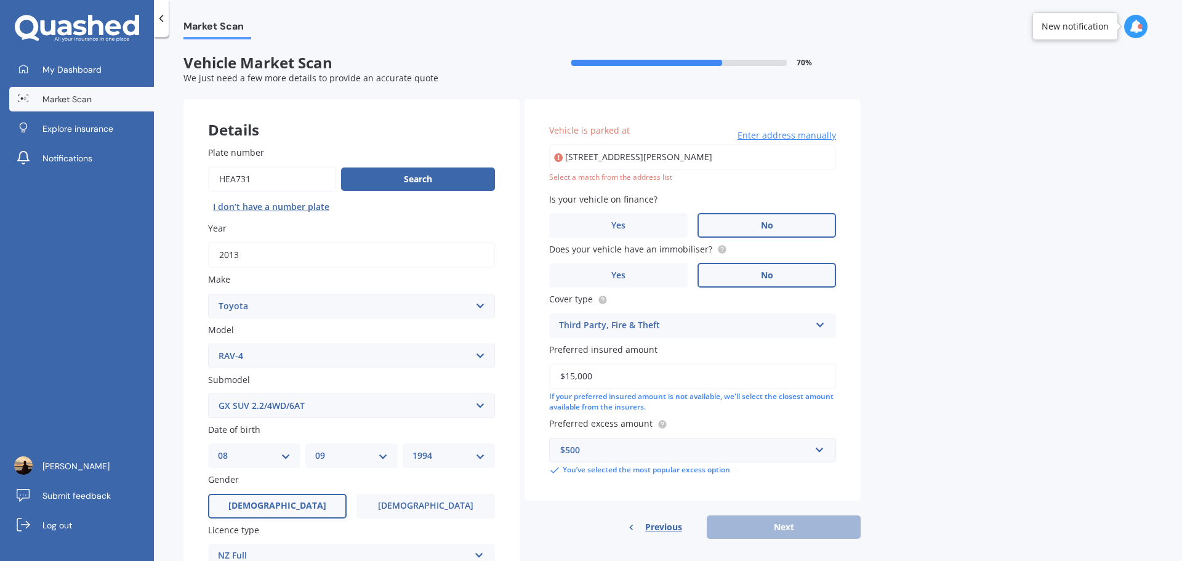
click at [744, 156] on input "[STREET_ADDRESS][PERSON_NAME]" at bounding box center [692, 157] width 287 height 26
type input "[STREET_ADDRESS][PERSON_NAME]"
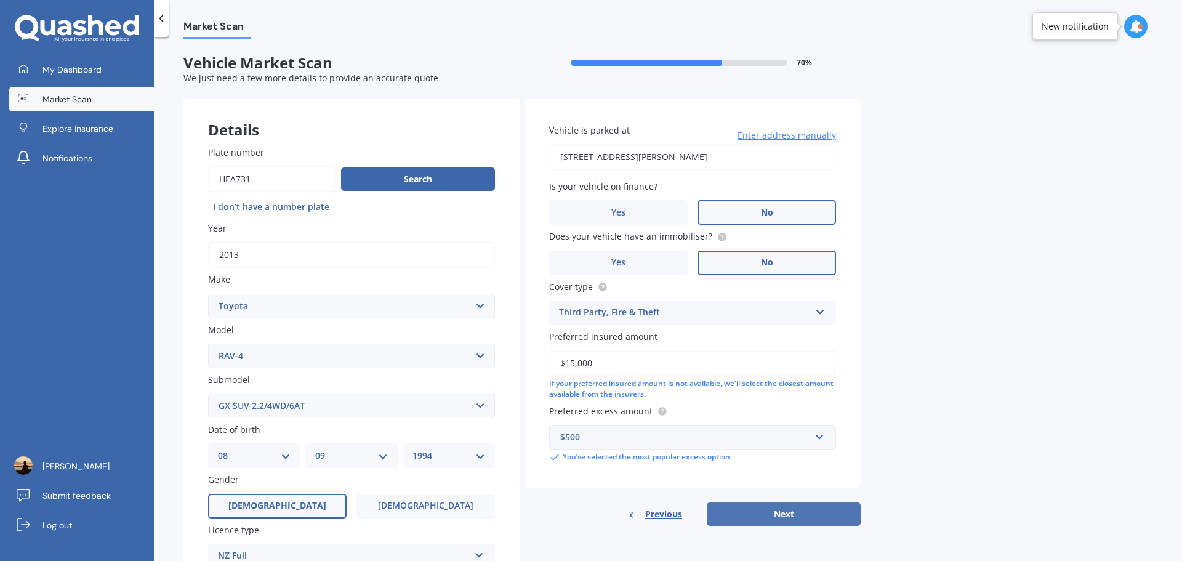
click at [803, 514] on button "Next" at bounding box center [784, 513] width 154 height 23
select select "08"
select select "09"
select select "1994"
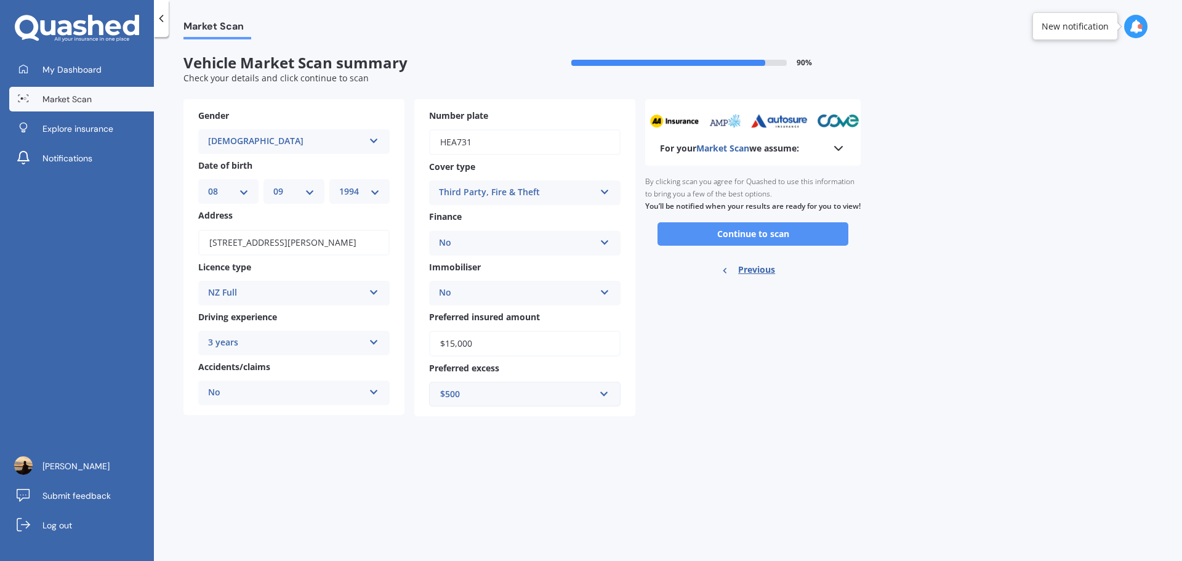
click at [756, 246] on button "Continue to scan" at bounding box center [753, 233] width 191 height 23
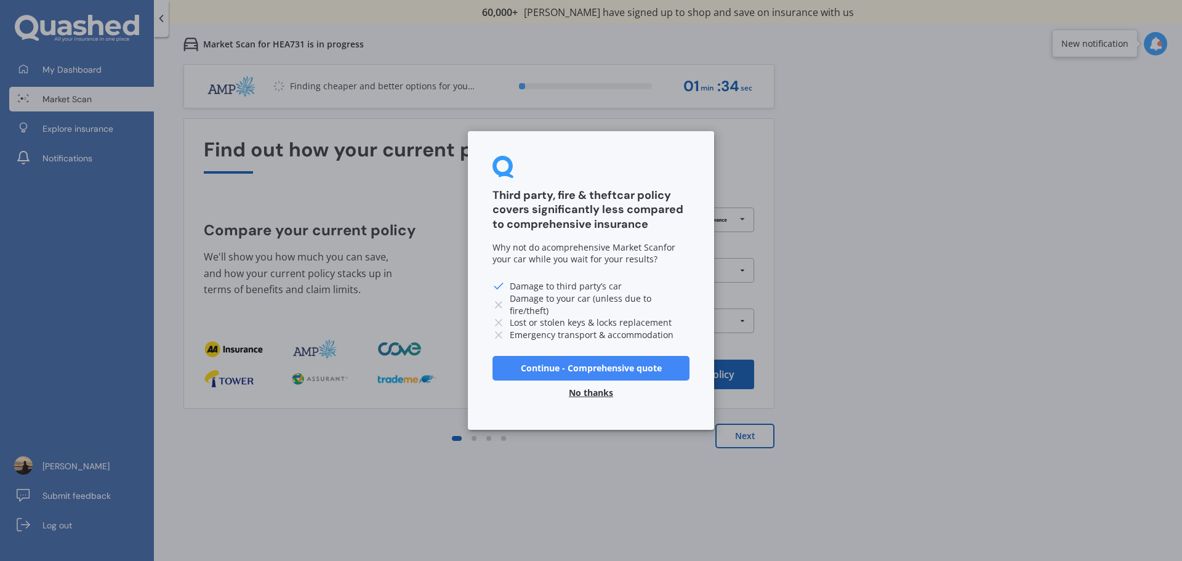
click at [601, 391] on button "No thanks" at bounding box center [591, 393] width 59 height 25
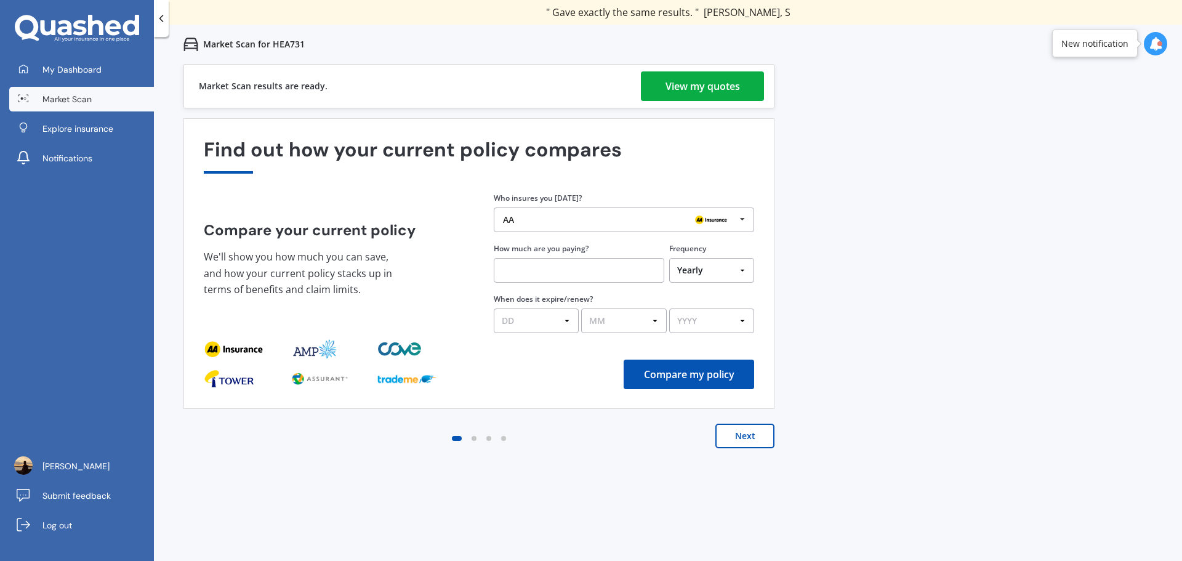
click at [690, 75] on div "View my quotes" at bounding box center [703, 86] width 75 height 30
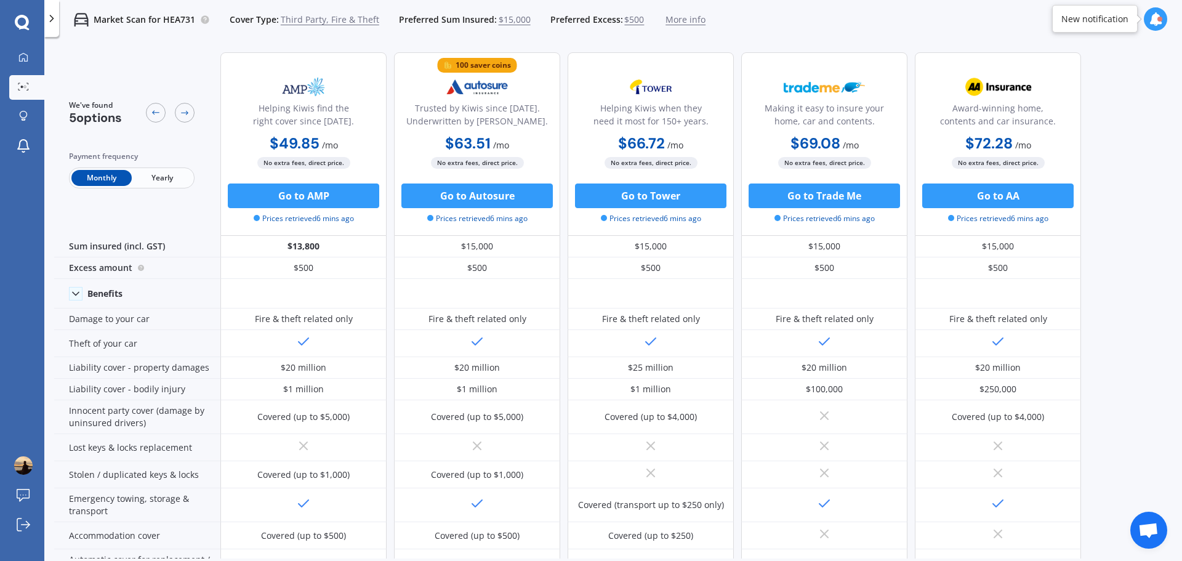
click at [344, 20] on span "Third Party, Fire & Theft" at bounding box center [330, 20] width 99 height 12
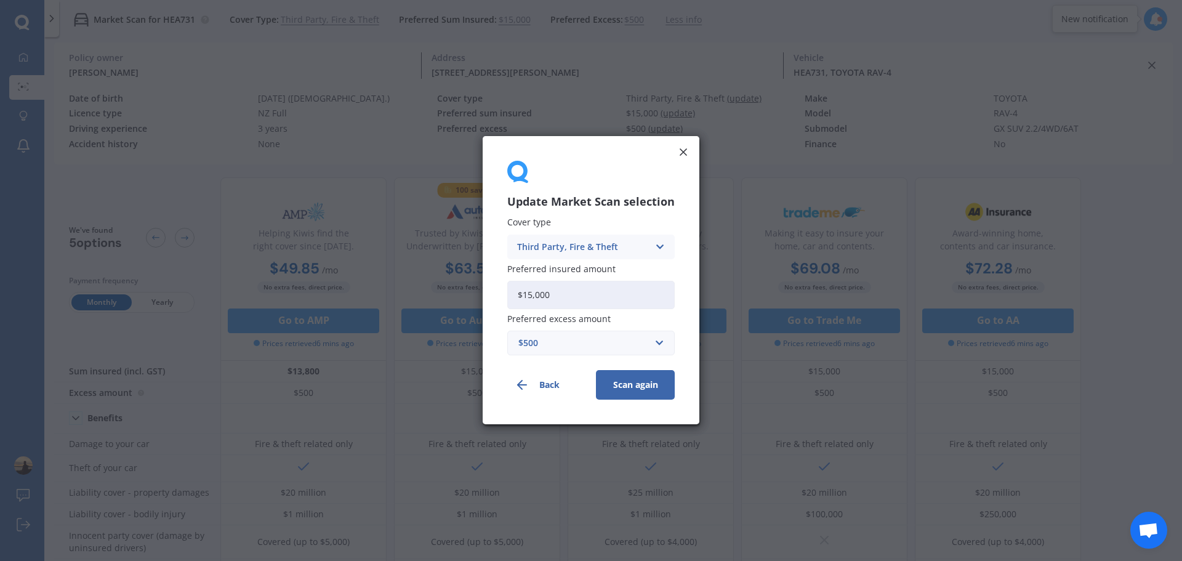
click at [582, 243] on div "Third Party, Fire & Theft" at bounding box center [583, 247] width 132 height 14
click at [565, 269] on span "Comprehensive" at bounding box center [550, 271] width 65 height 9
click at [656, 388] on button "Scan again" at bounding box center [635, 386] width 79 height 30
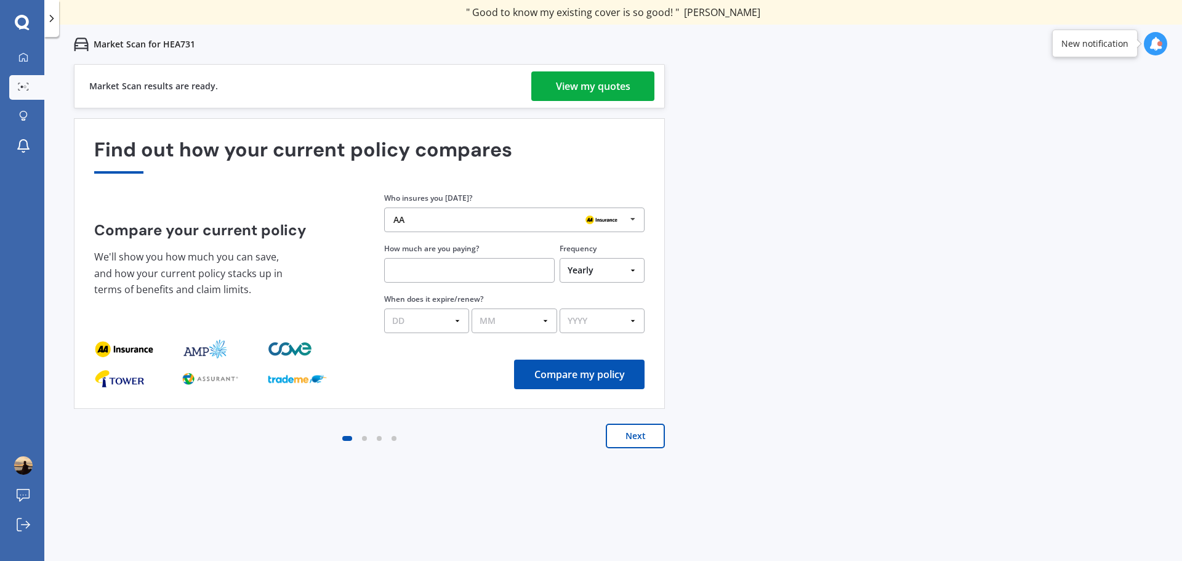
click at [590, 102] on div "Market Scan results are ready. View my quotes" at bounding box center [369, 86] width 591 height 44
click at [593, 94] on div "View my quotes" at bounding box center [593, 86] width 75 height 30
